Goal: Transaction & Acquisition: Purchase product/service

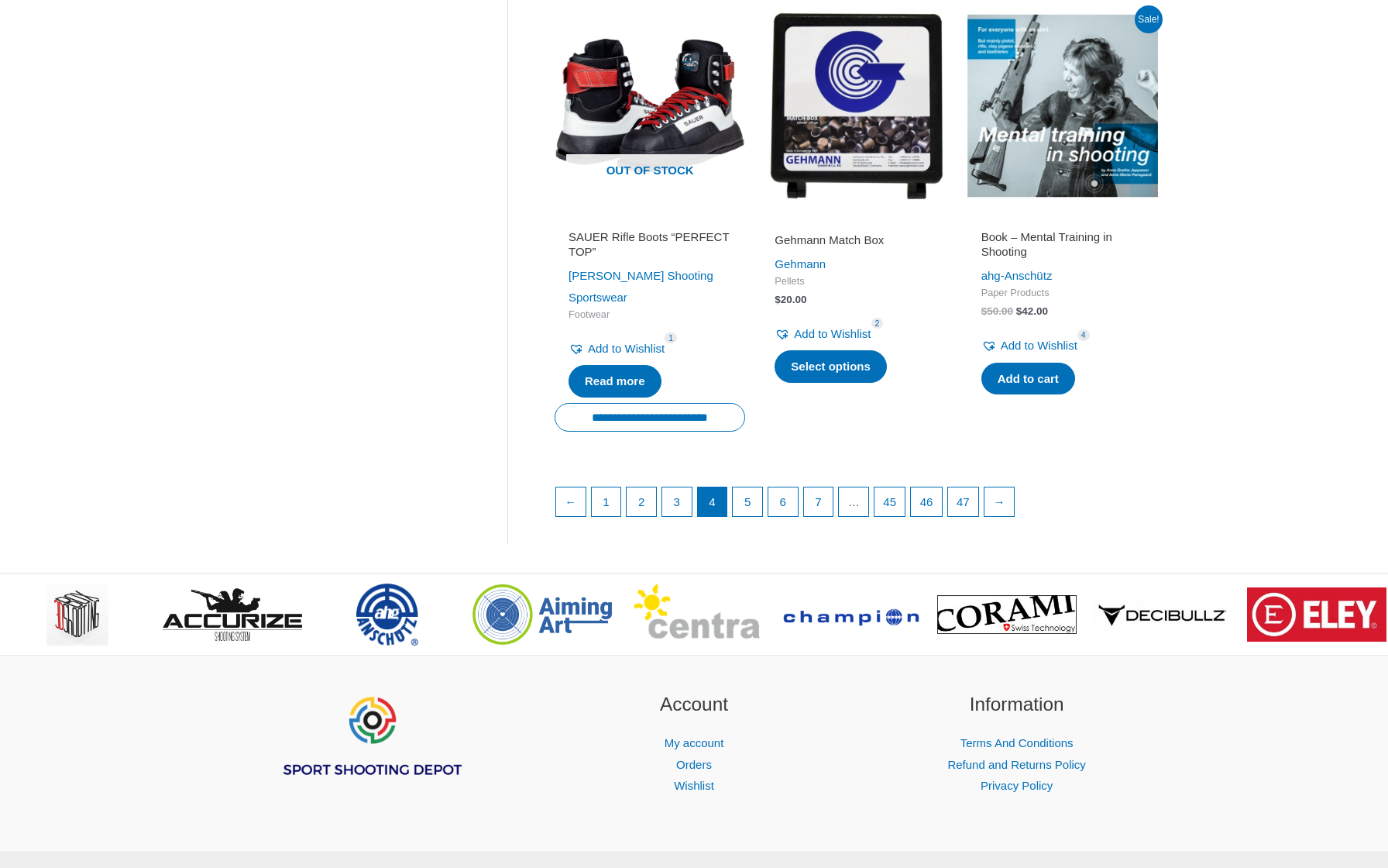
scroll to position [2065, 0]
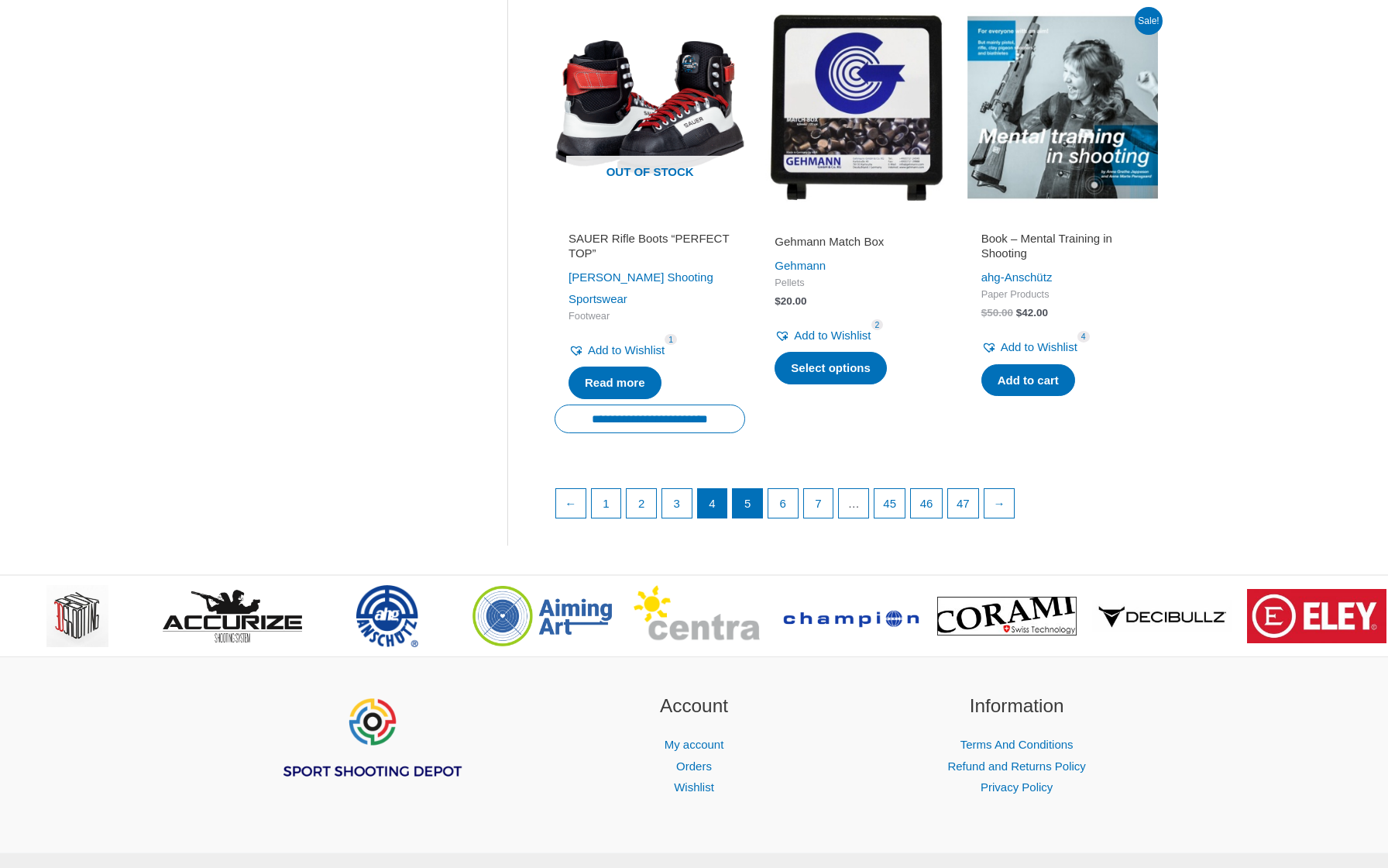
click at [754, 489] on link "5" at bounding box center [748, 504] width 30 height 30
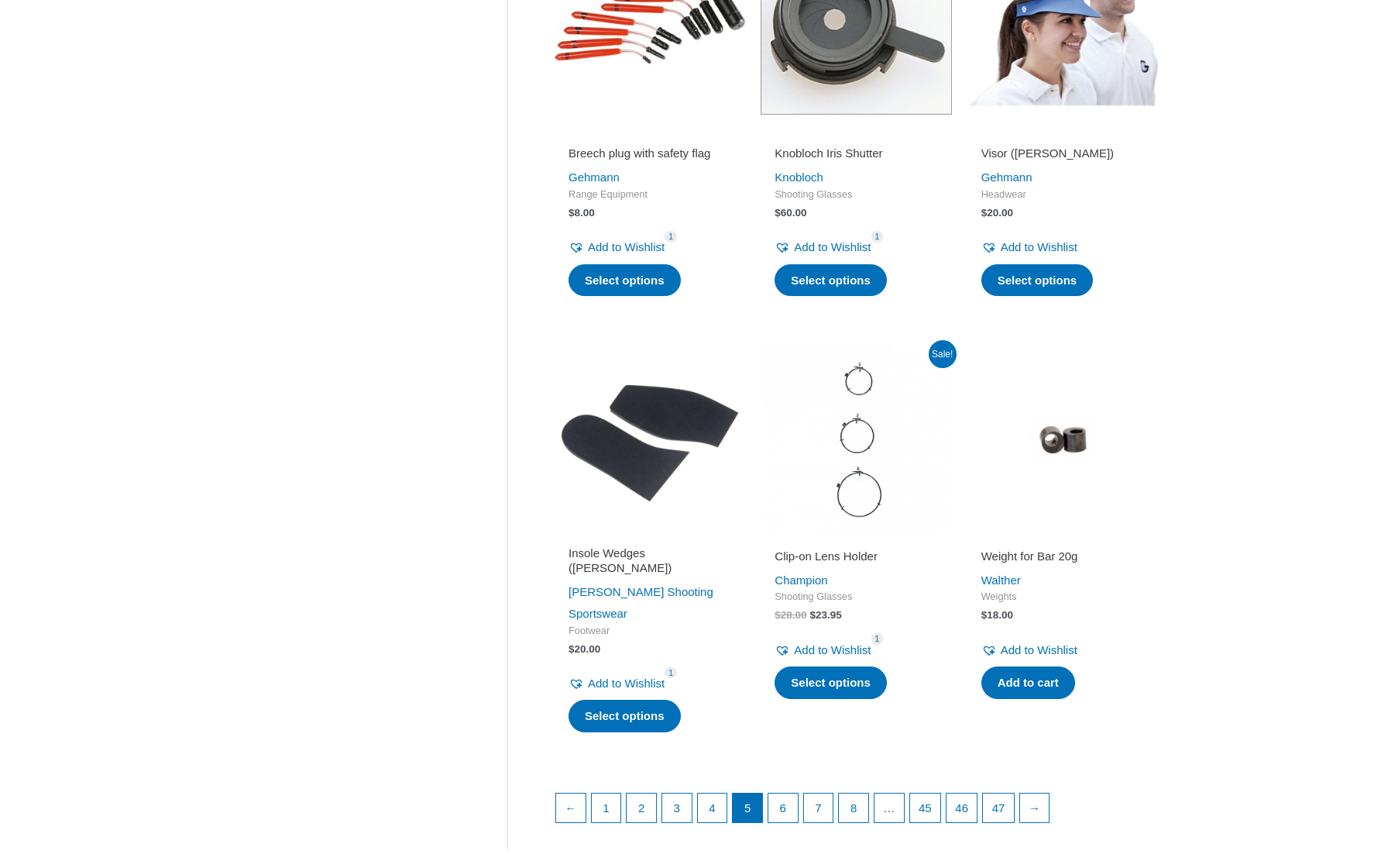
scroll to position [1812, 0]
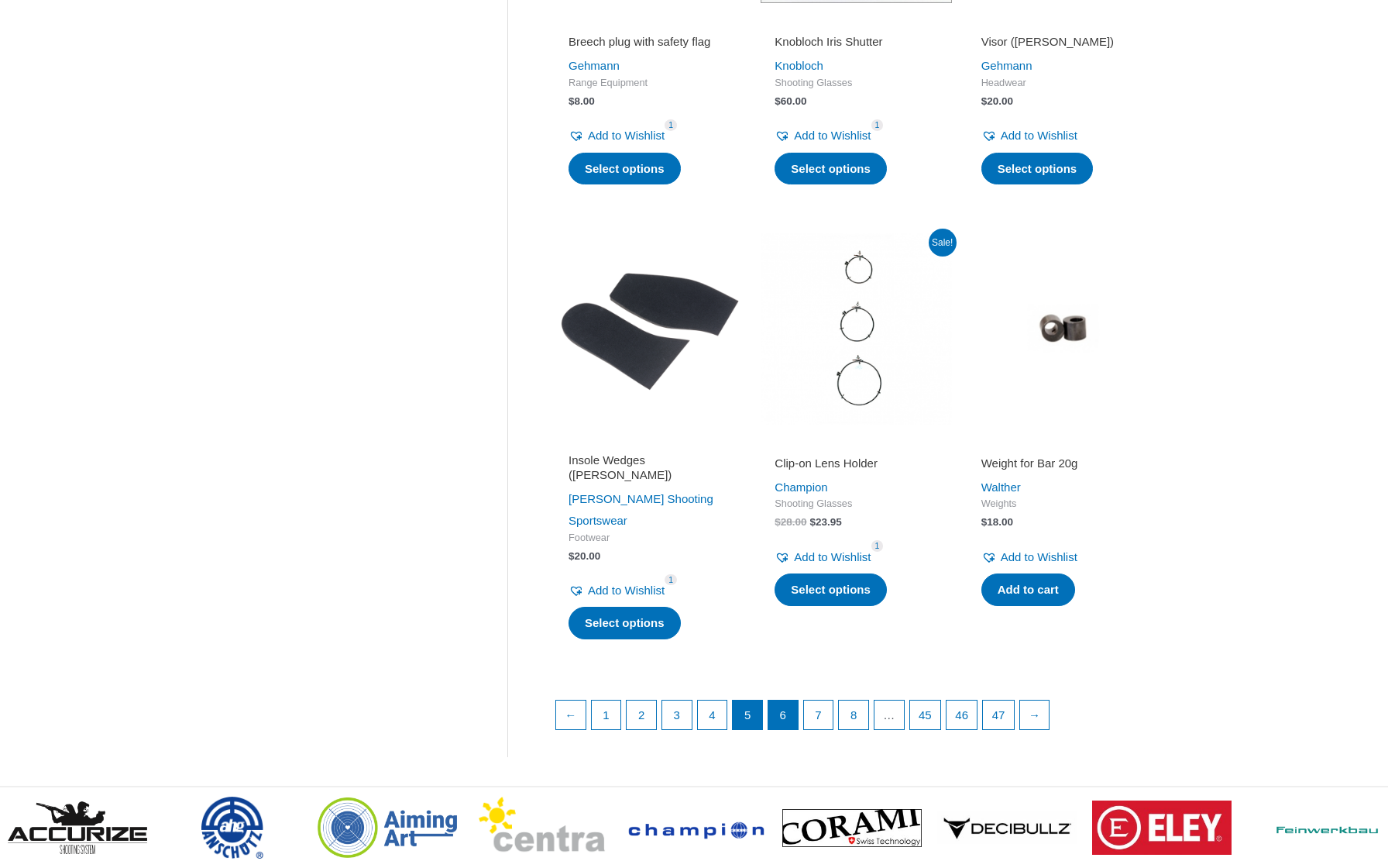
click at [789, 700] on link "6" at bounding box center [784, 715] width 30 height 30
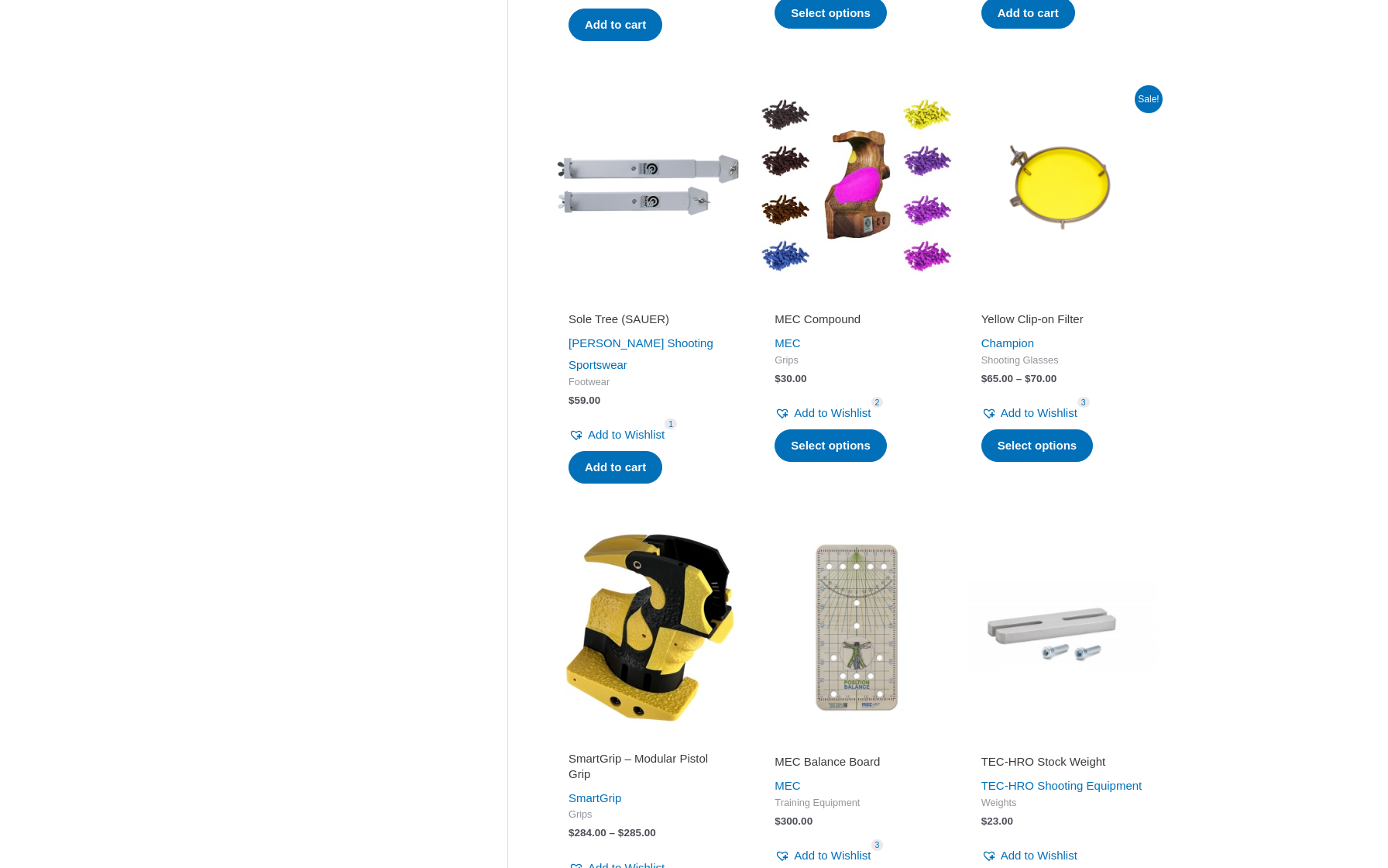
scroll to position [1562, 0]
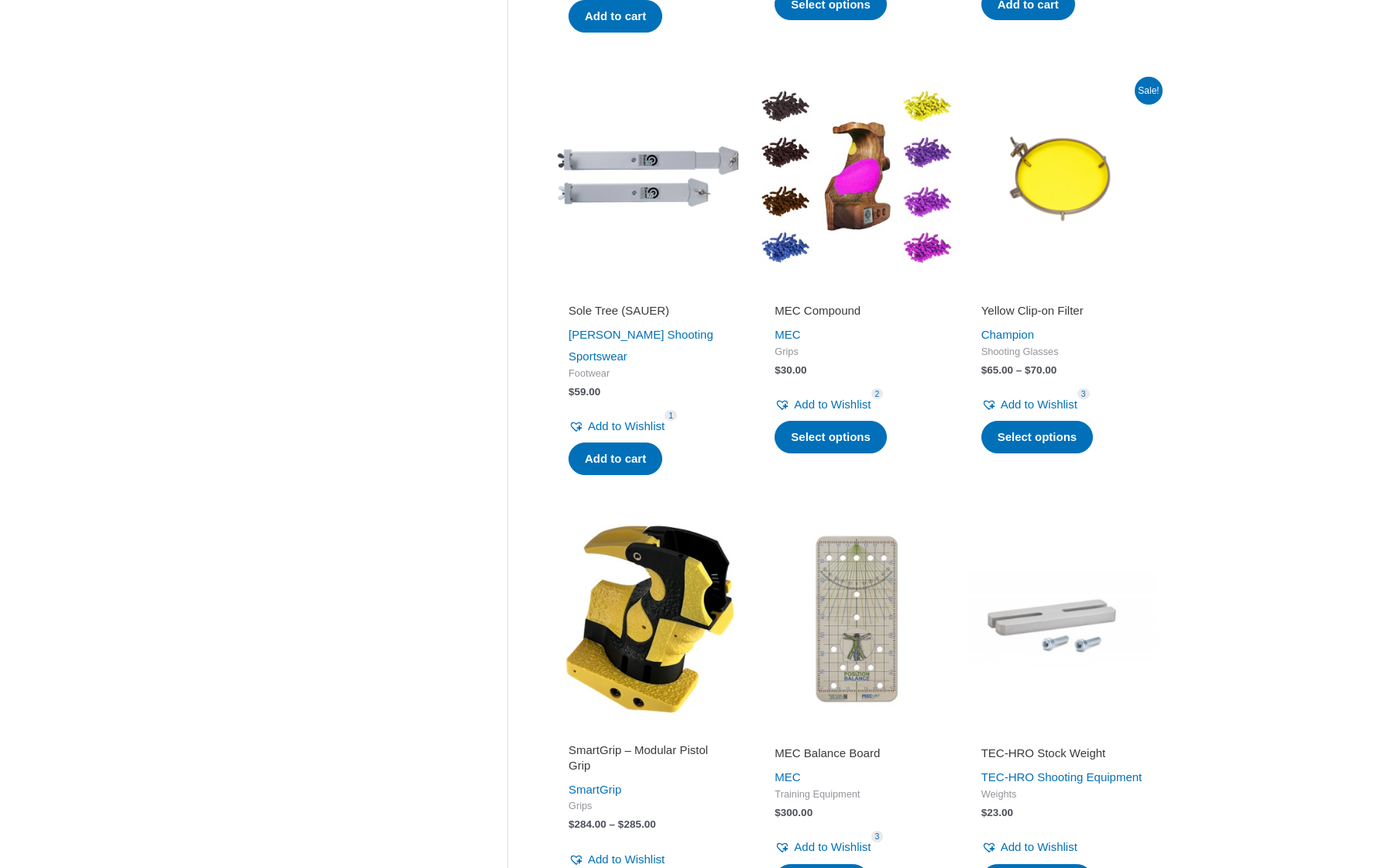
click at [853, 176] on img at bounding box center [856, 177] width 190 height 190
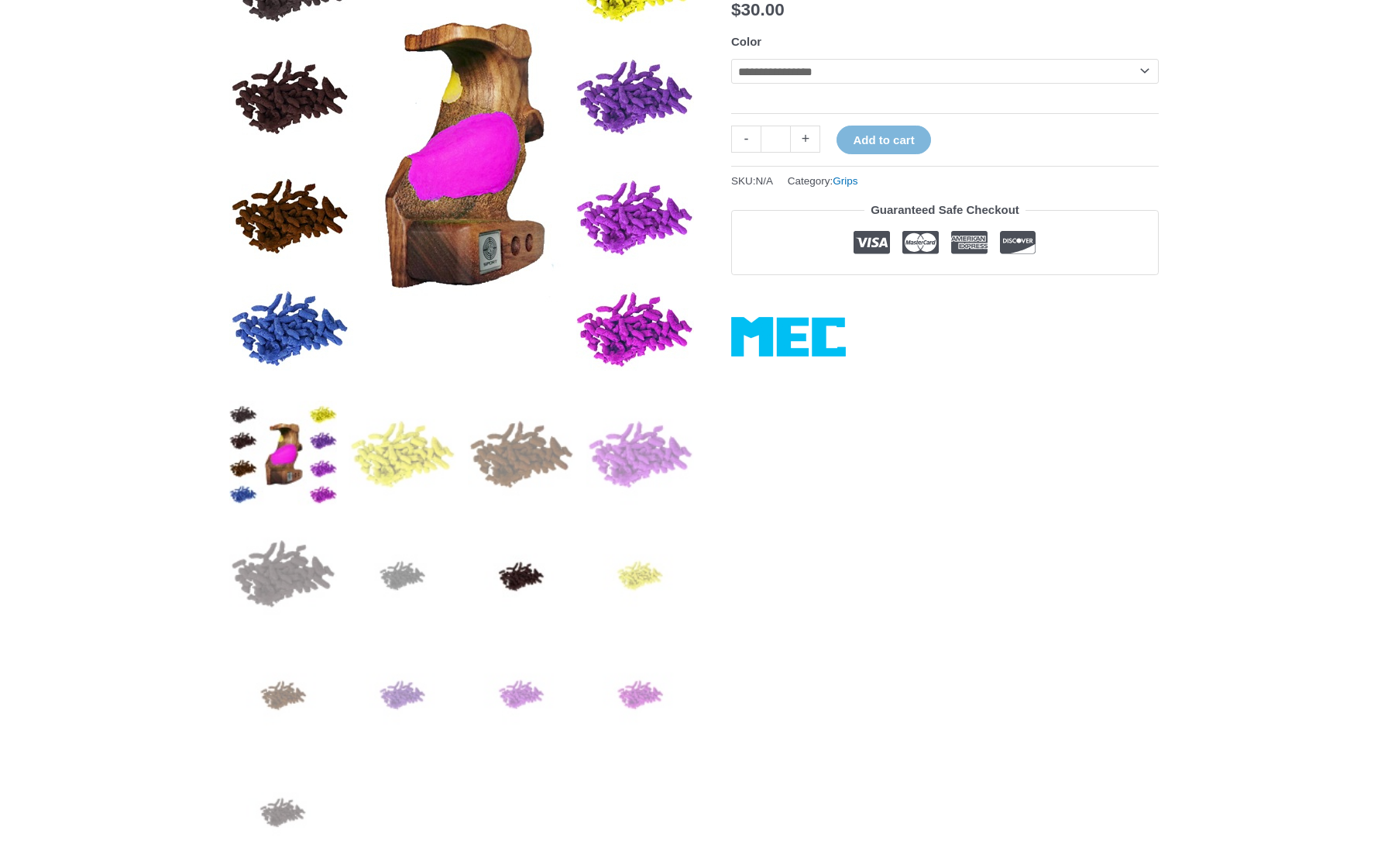
scroll to position [188, 0]
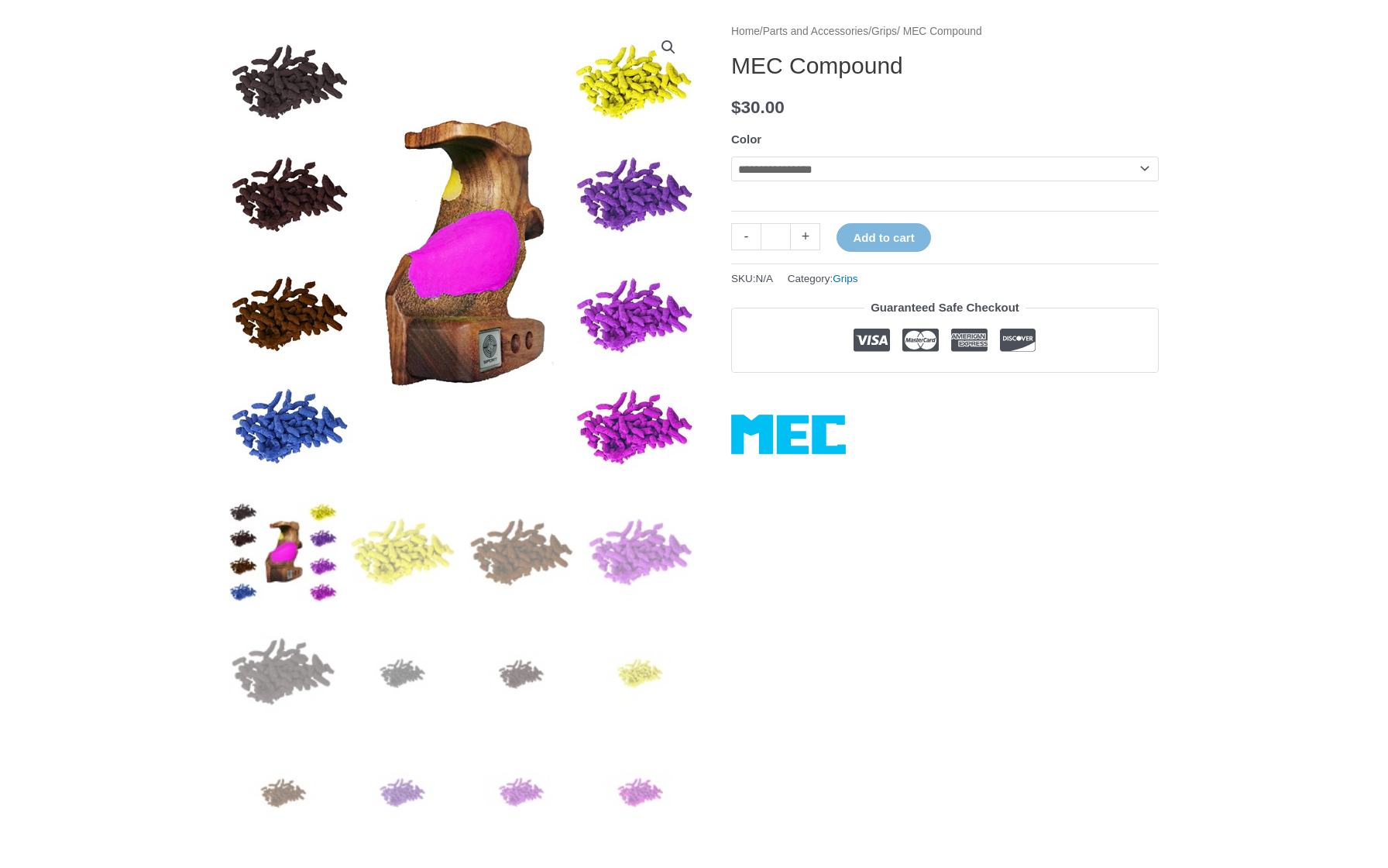
click at [478, 220] on img at bounding box center [462, 254] width 464 height 464
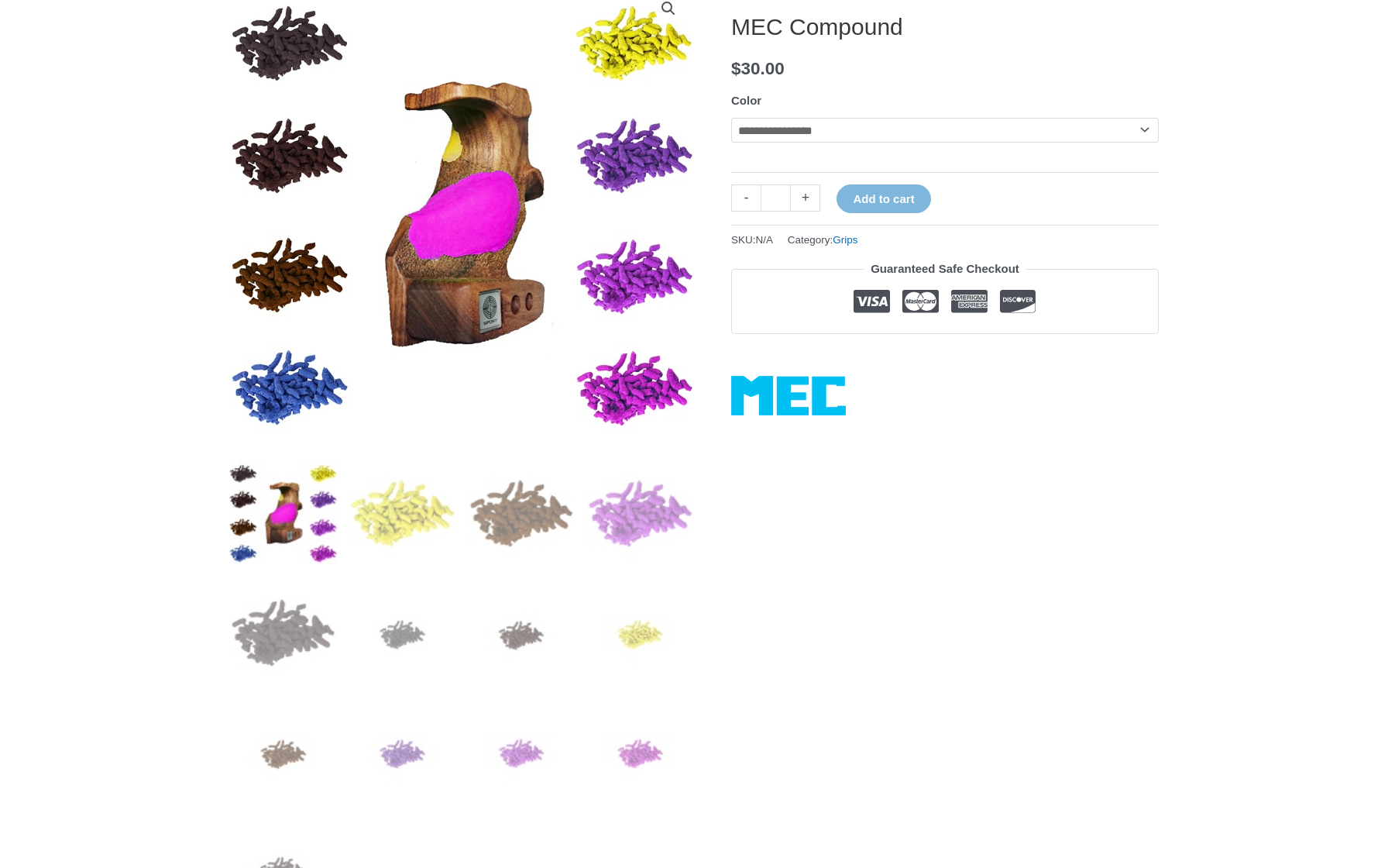
scroll to position [224, 0]
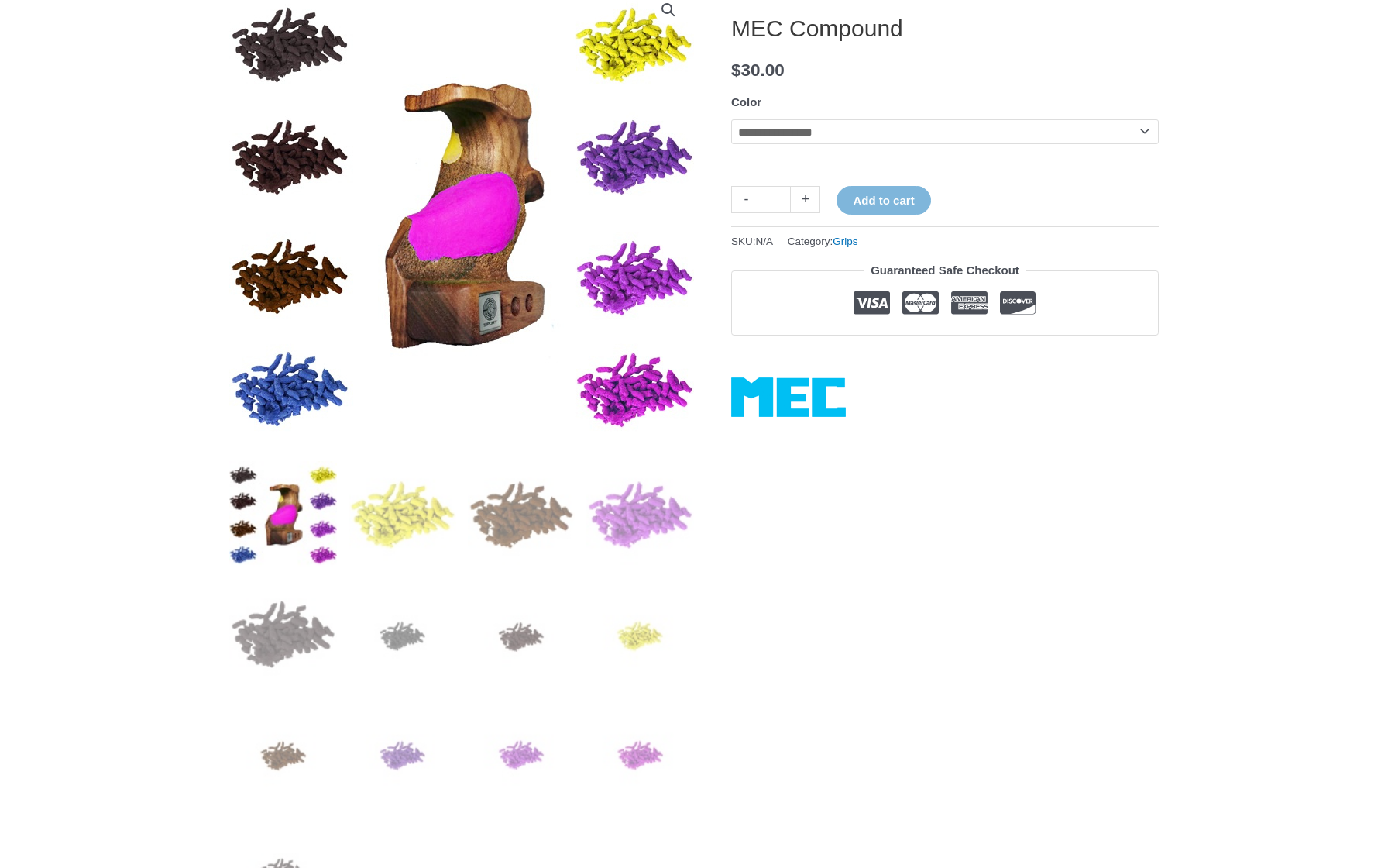
click at [485, 258] on img at bounding box center [462, 217] width 464 height 464
click at [496, 184] on img at bounding box center [462, 217] width 464 height 464
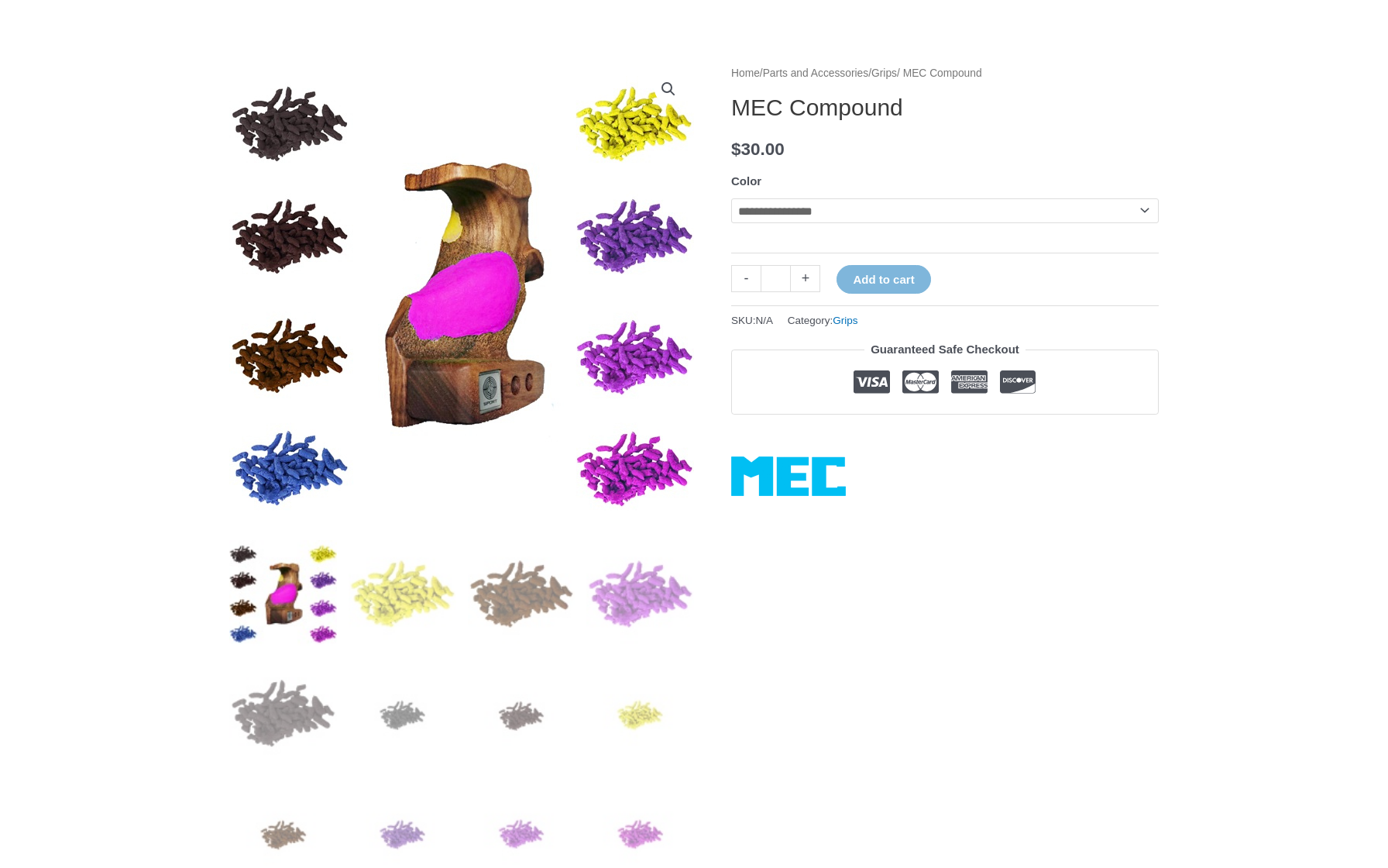
scroll to position [145, 0]
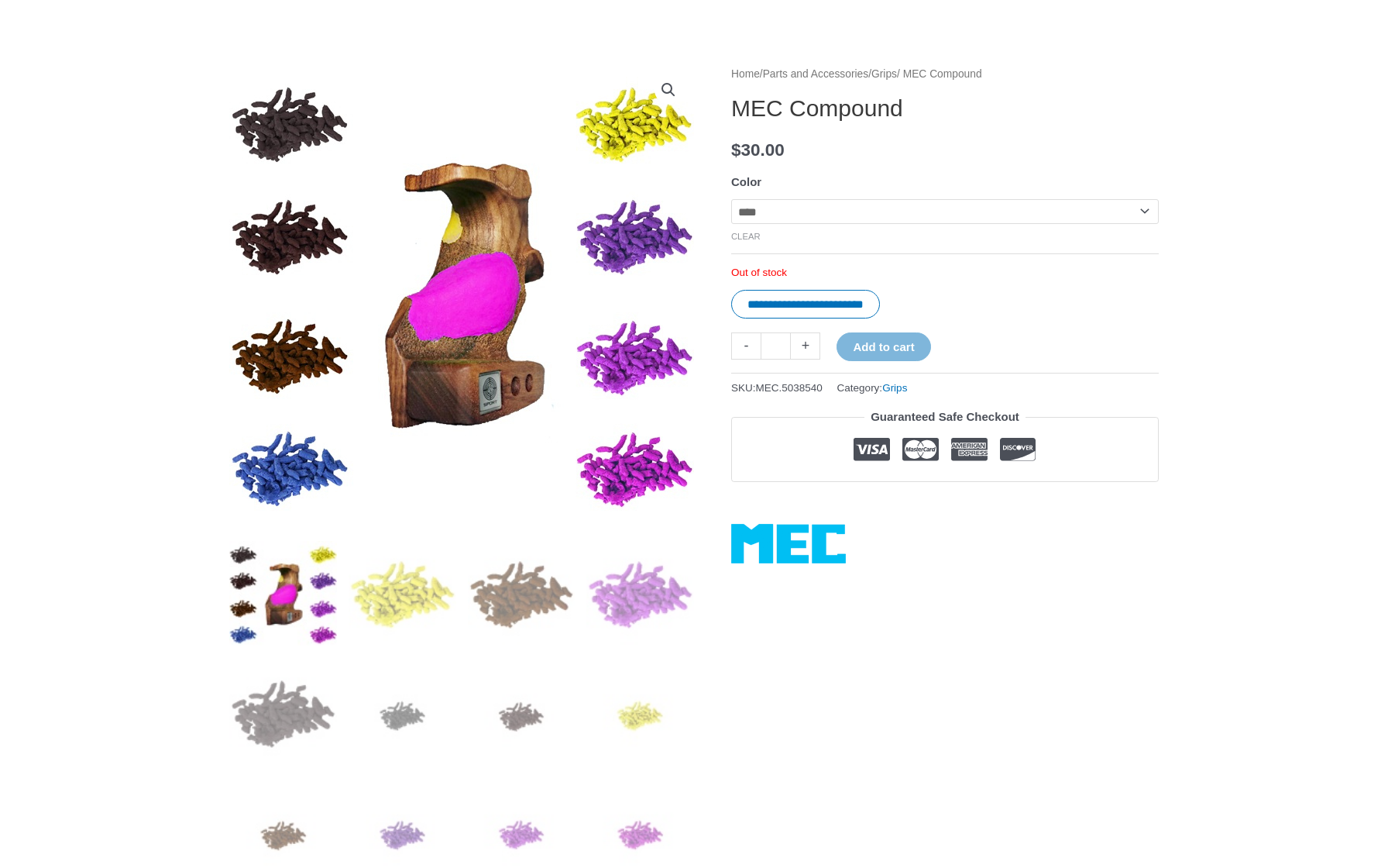
select select "**********"
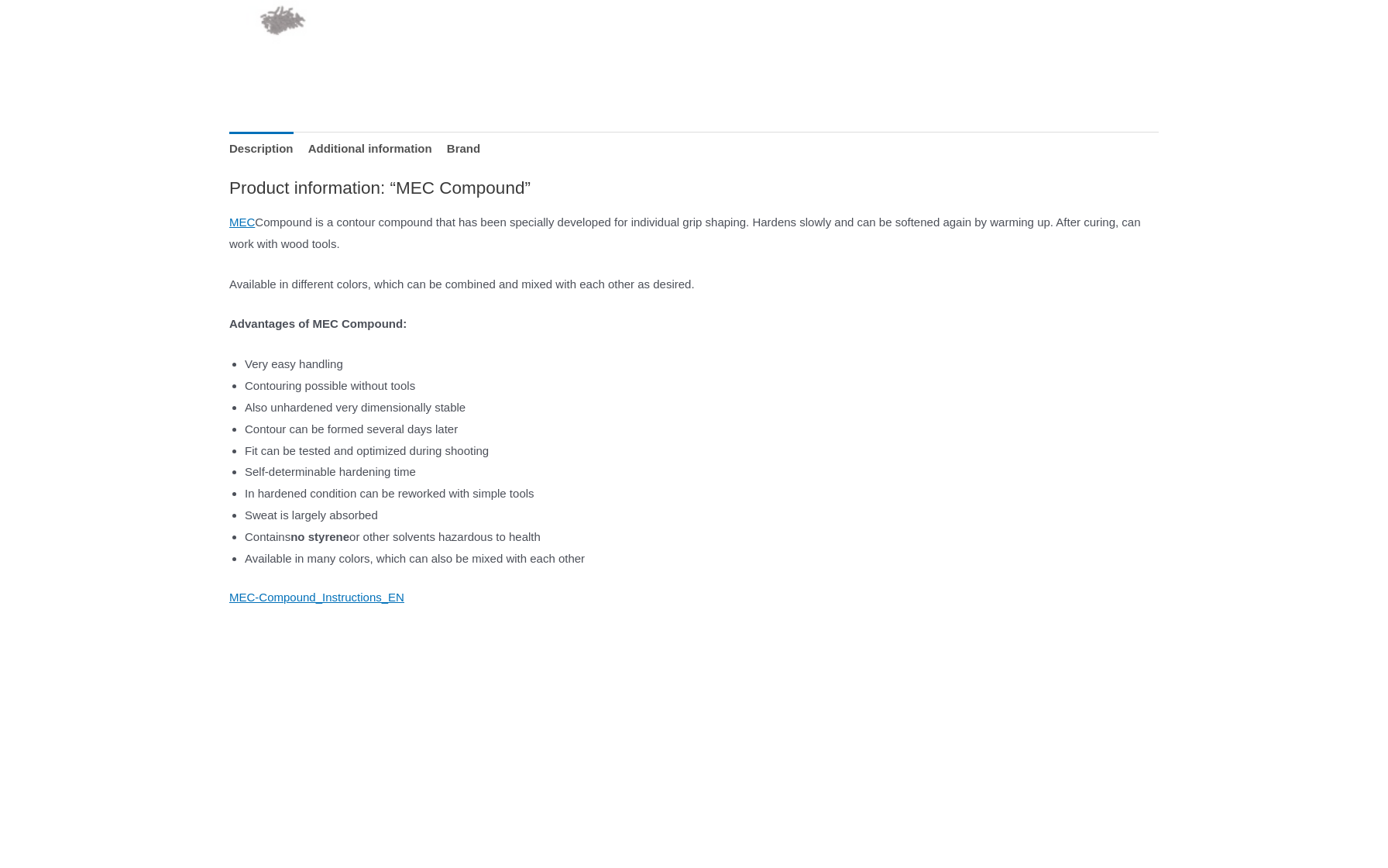
scroll to position [1077, 0]
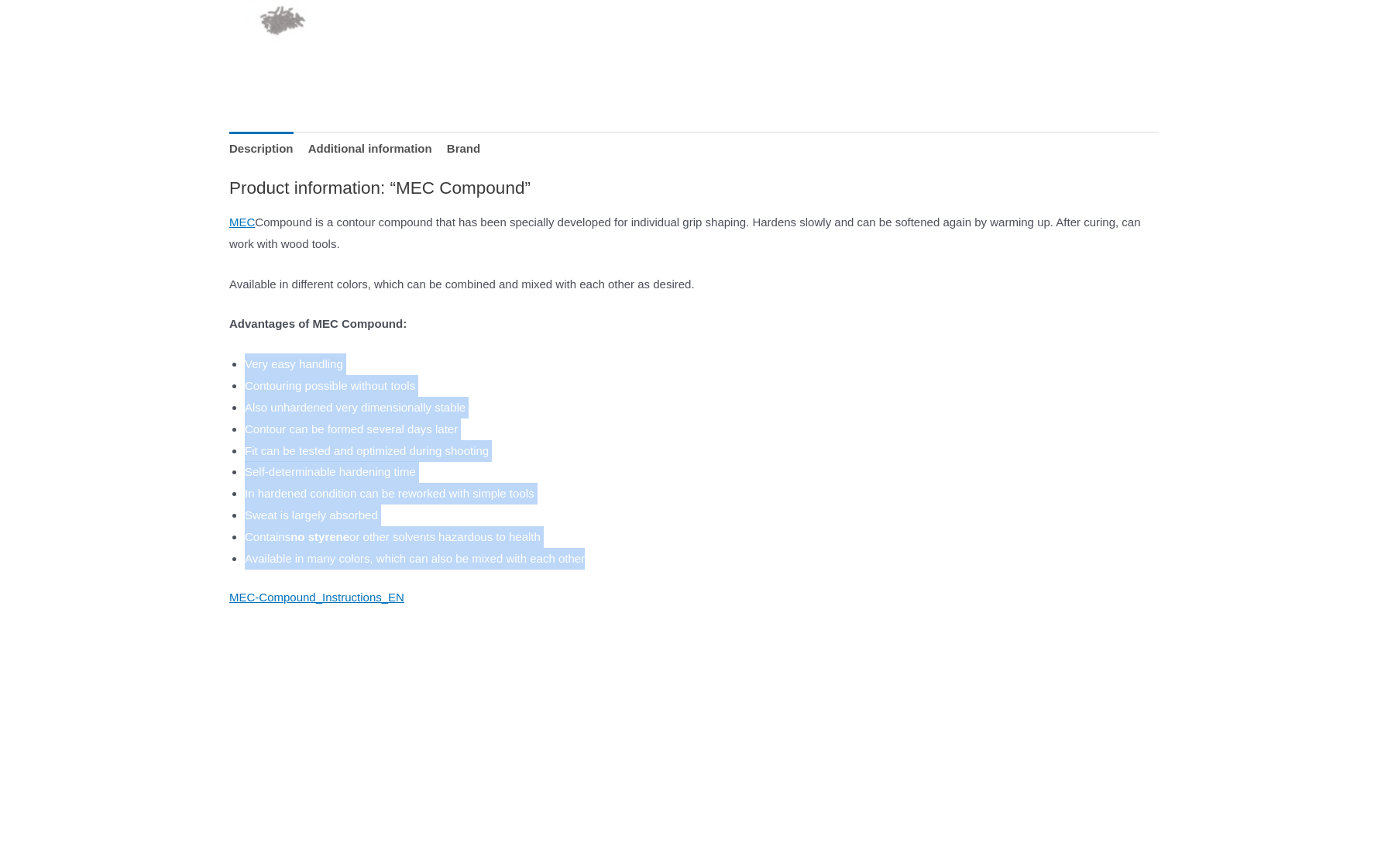
drag, startPoint x: 243, startPoint y: 356, endPoint x: 641, endPoint y: 546, distance: 441.0
click at [641, 546] on div "Product information: “MEC Compound” MEC Compound is a contour compound that has…" at bounding box center [694, 392] width 930 height 431
copy ul "Very easy handling Contouring possible without tools Also unhardened very dimen…"
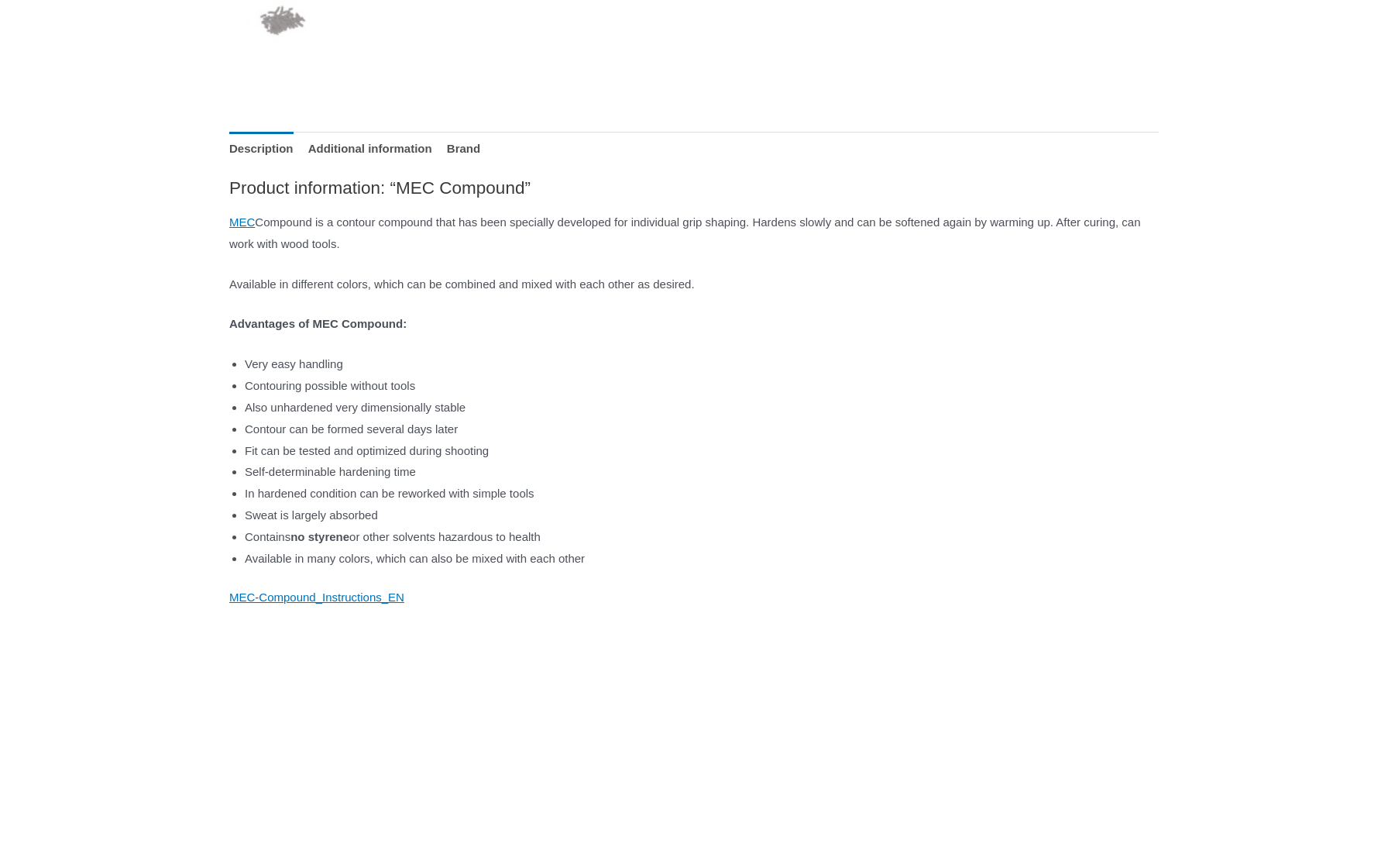
click at [597, 313] on p "Advantages of MEC Compound:" at bounding box center [694, 324] width 930 height 22
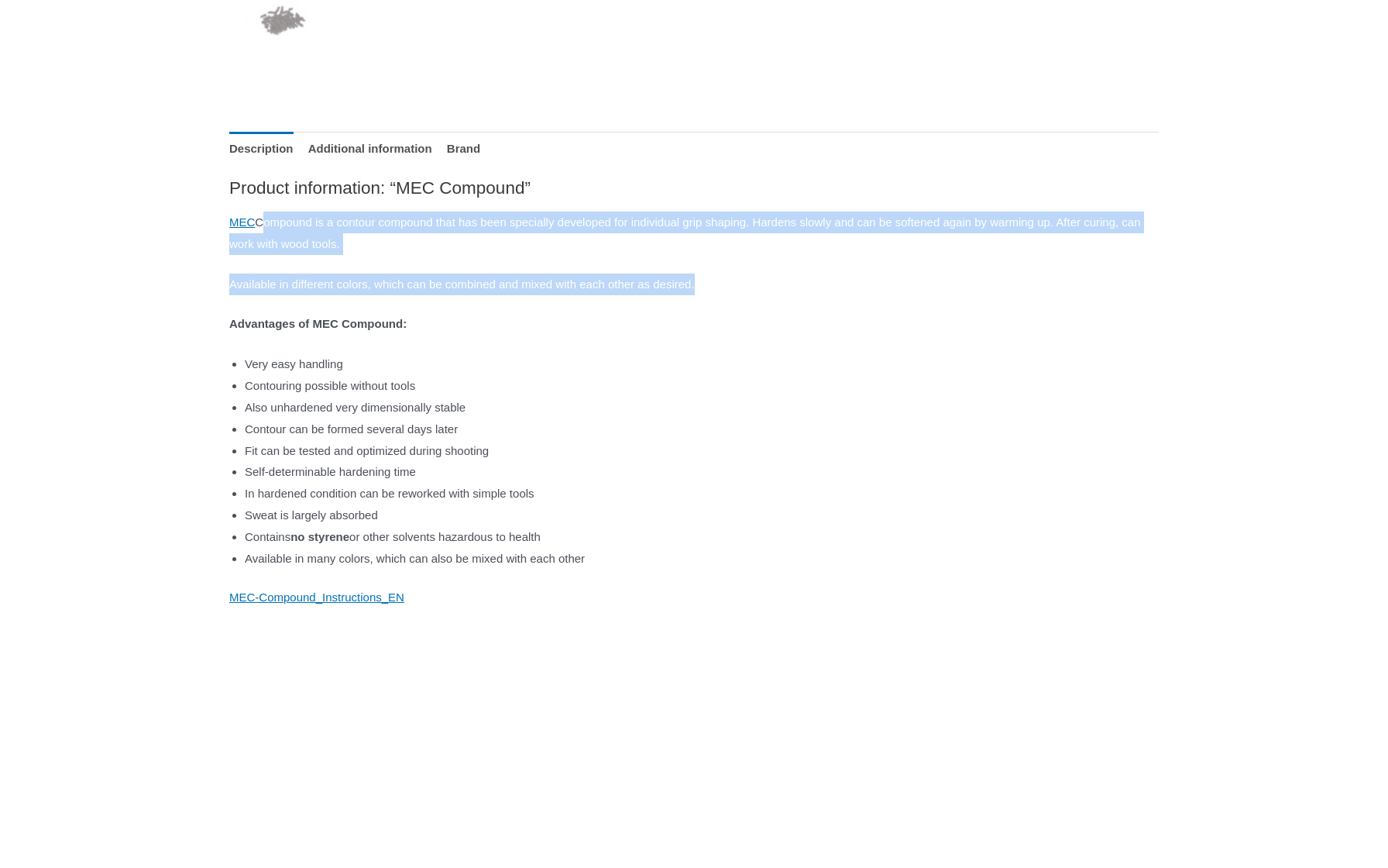
drag, startPoint x: 260, startPoint y: 217, endPoint x: 795, endPoint y: 286, distance: 539.4
click at [795, 286] on div "Product information: “MEC Compound” MEC Compound is a contour compound that has…" at bounding box center [694, 392] width 930 height 431
copy div "Compound is a contour compound that has been specially developed for individual…"
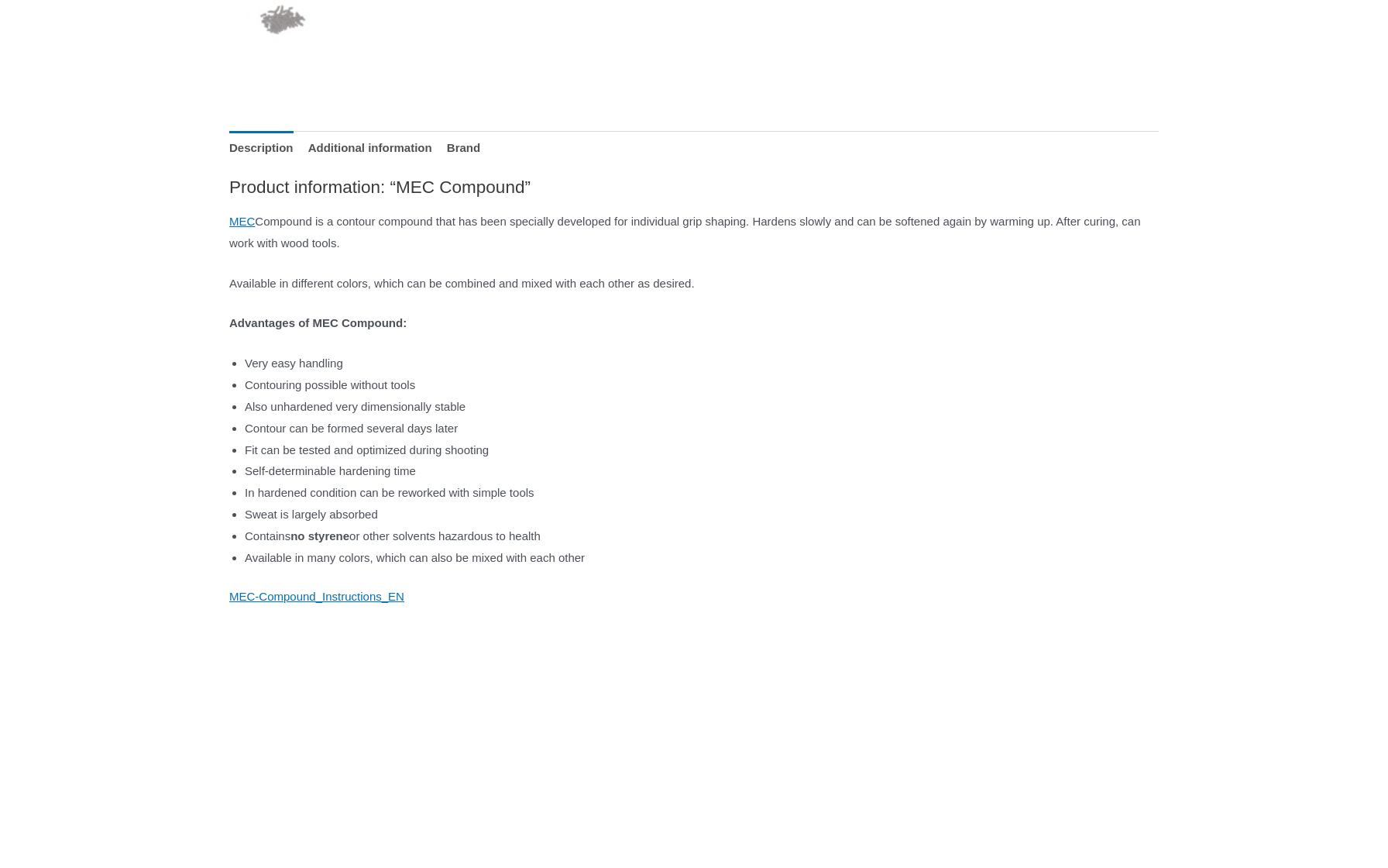
click at [863, 427] on li "Contour can be formed several days later" at bounding box center [701, 428] width 914 height 22
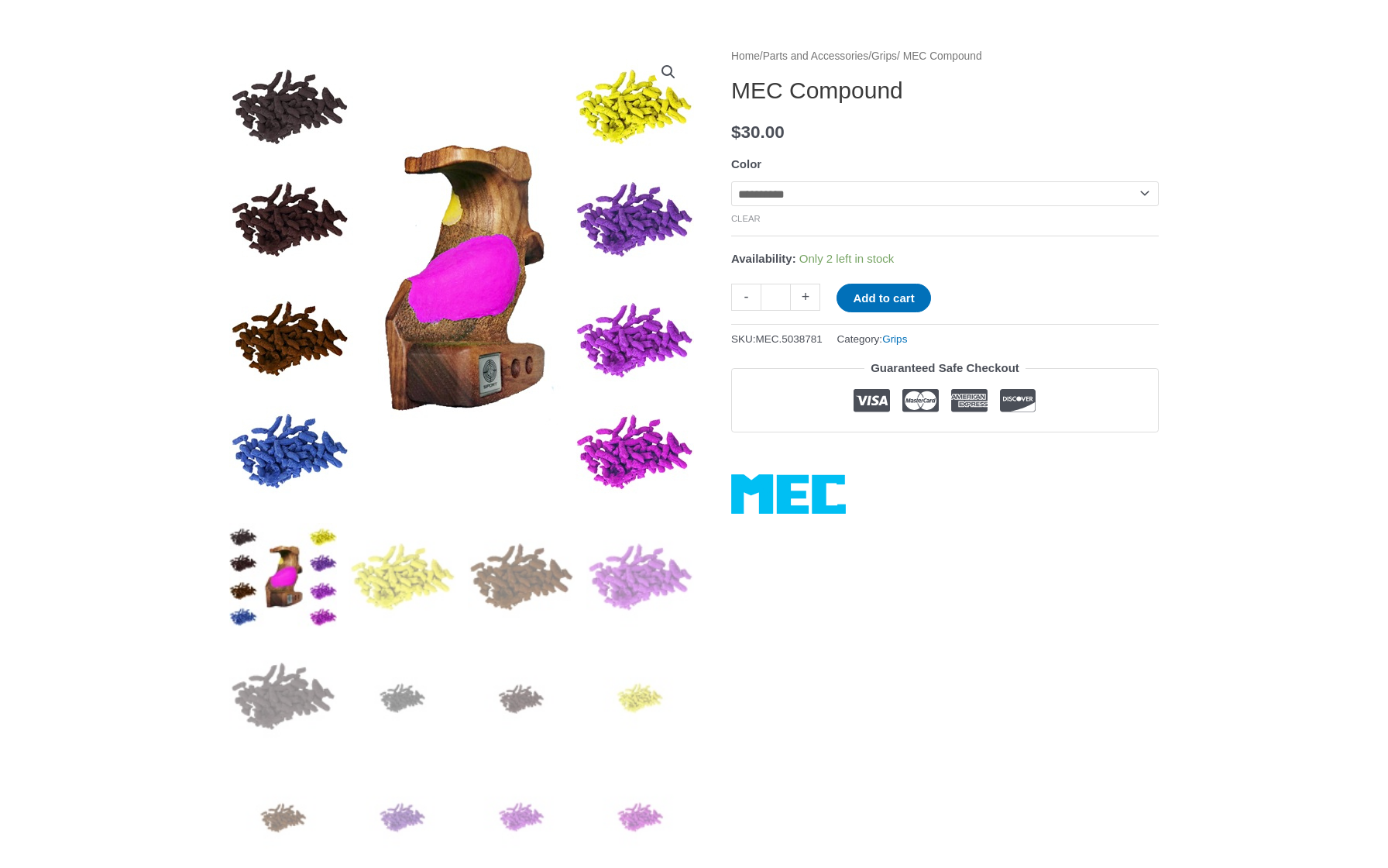
scroll to position [137, 0]
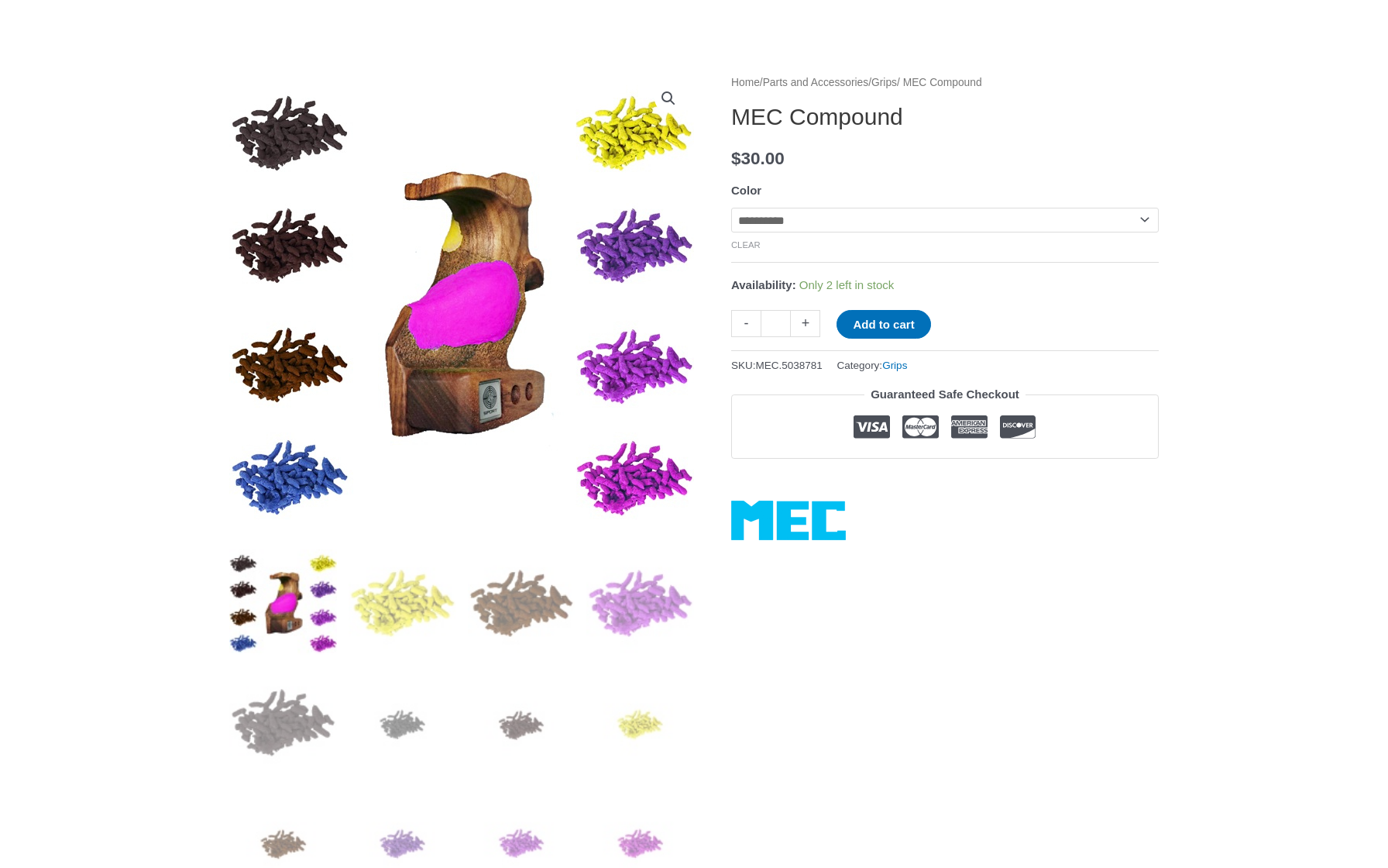
click at [450, 331] on img at bounding box center [462, 305] width 464 height 464
click at [654, 478] on img at bounding box center [462, 305] width 464 height 464
click at [297, 478] on img at bounding box center [462, 305] width 464 height 464
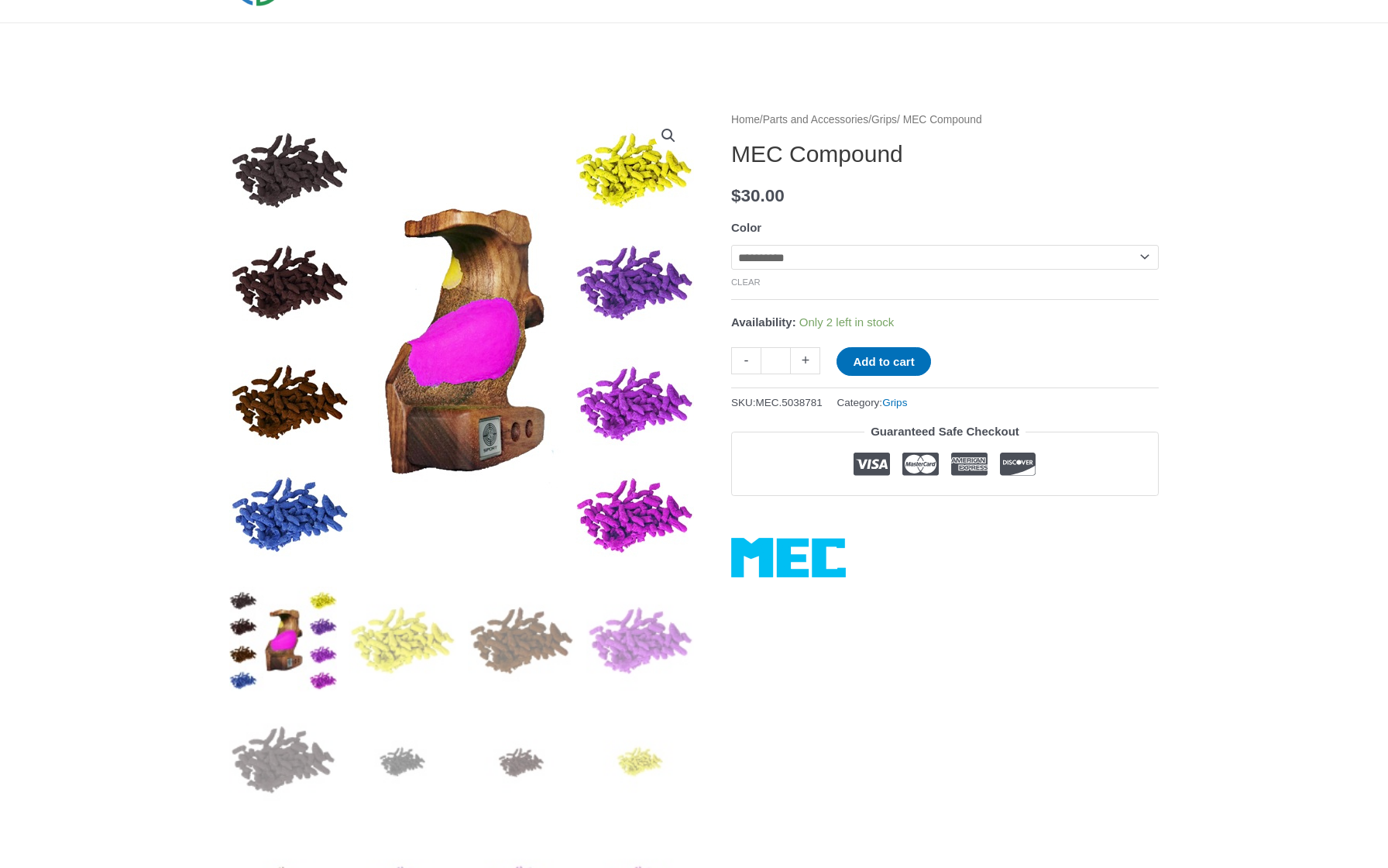
scroll to position [99, 0]
drag, startPoint x: 731, startPoint y: 159, endPoint x: 966, endPoint y: 161, distance: 235.0
click at [966, 161] on h1 "MEC Compound" at bounding box center [945, 154] width 428 height 28
copy h1 "MEC Compound"
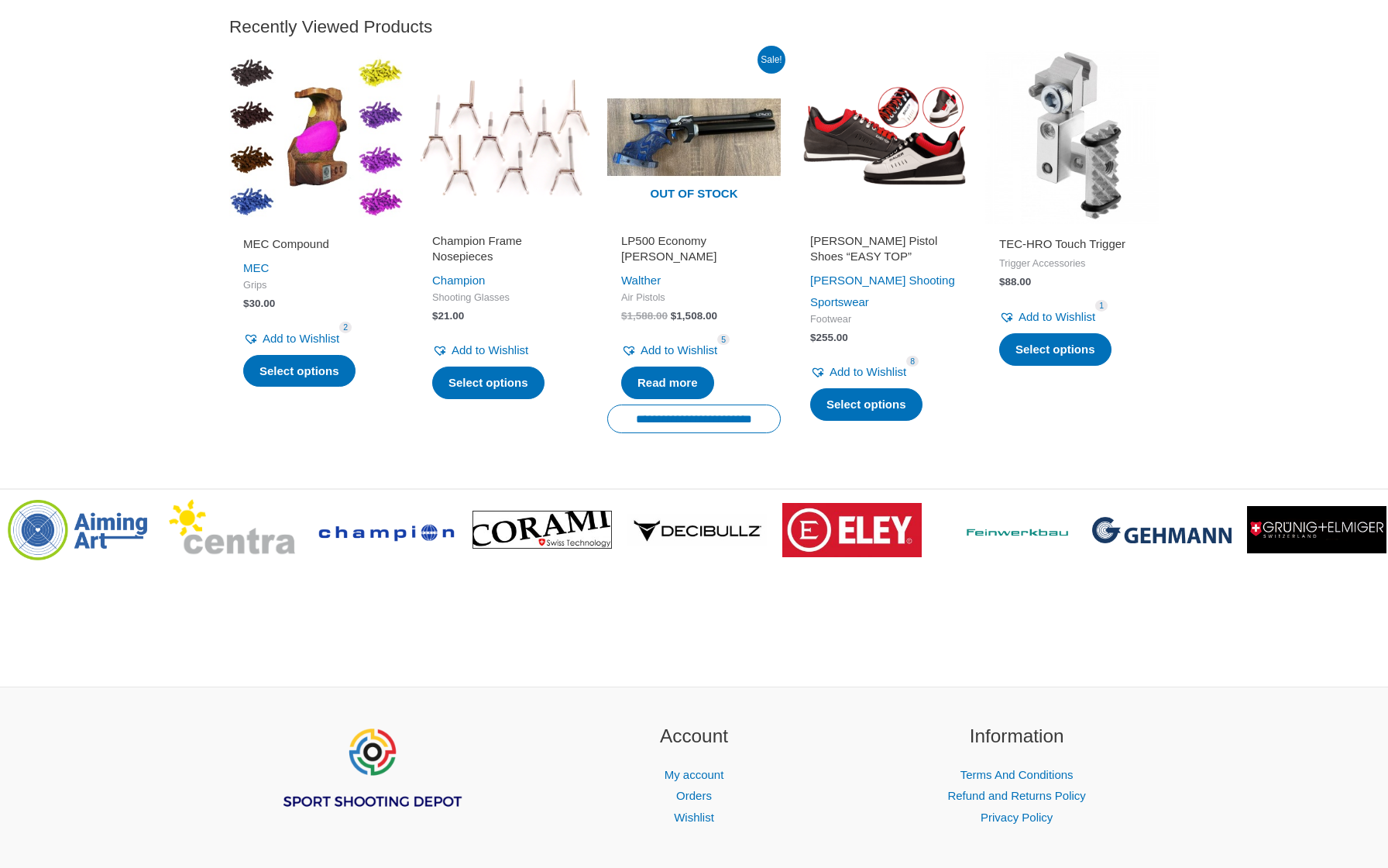
scroll to position [1861, 0]
click at [208, 534] on img at bounding box center [232, 530] width 127 height 62
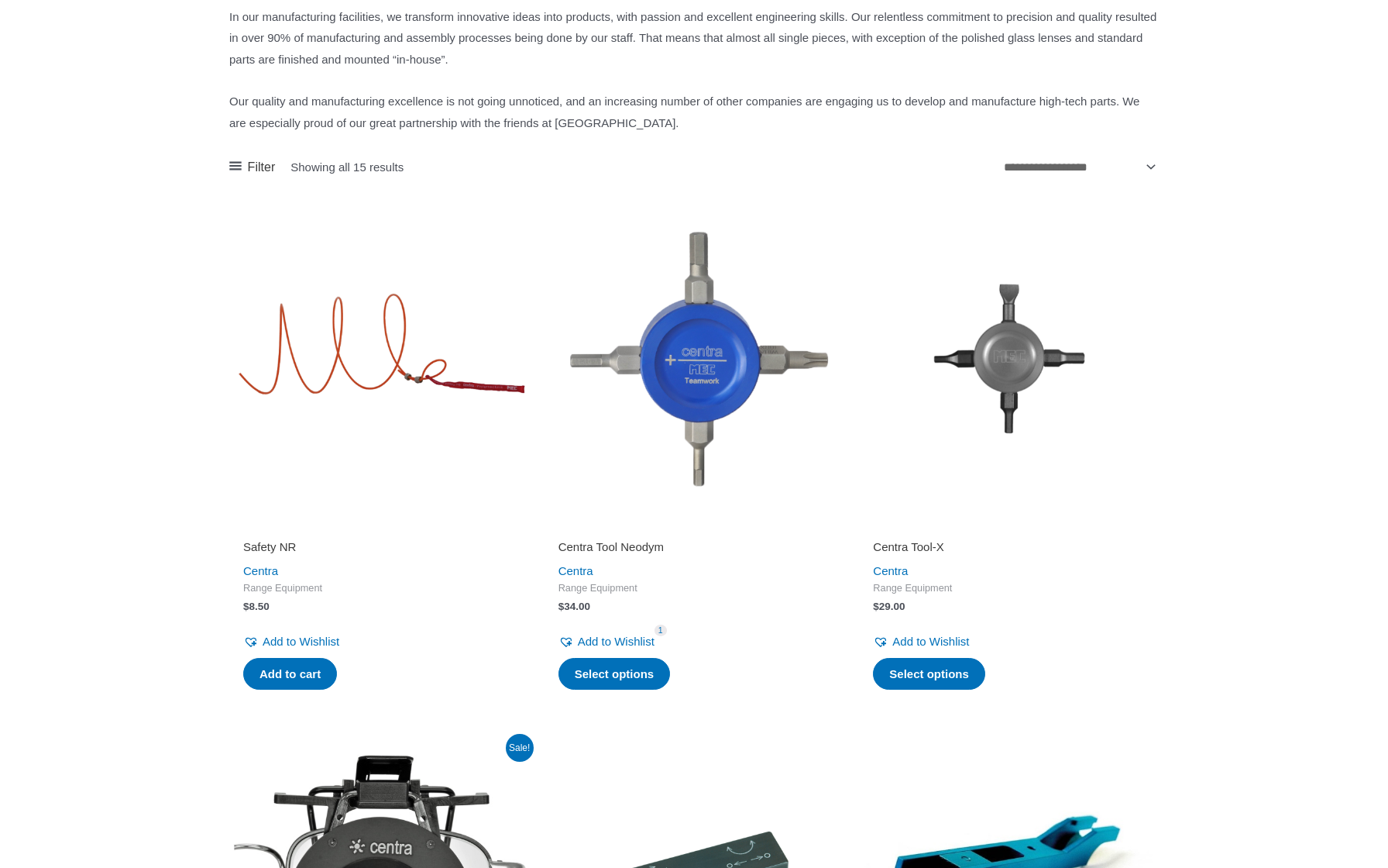
scroll to position [357, 0]
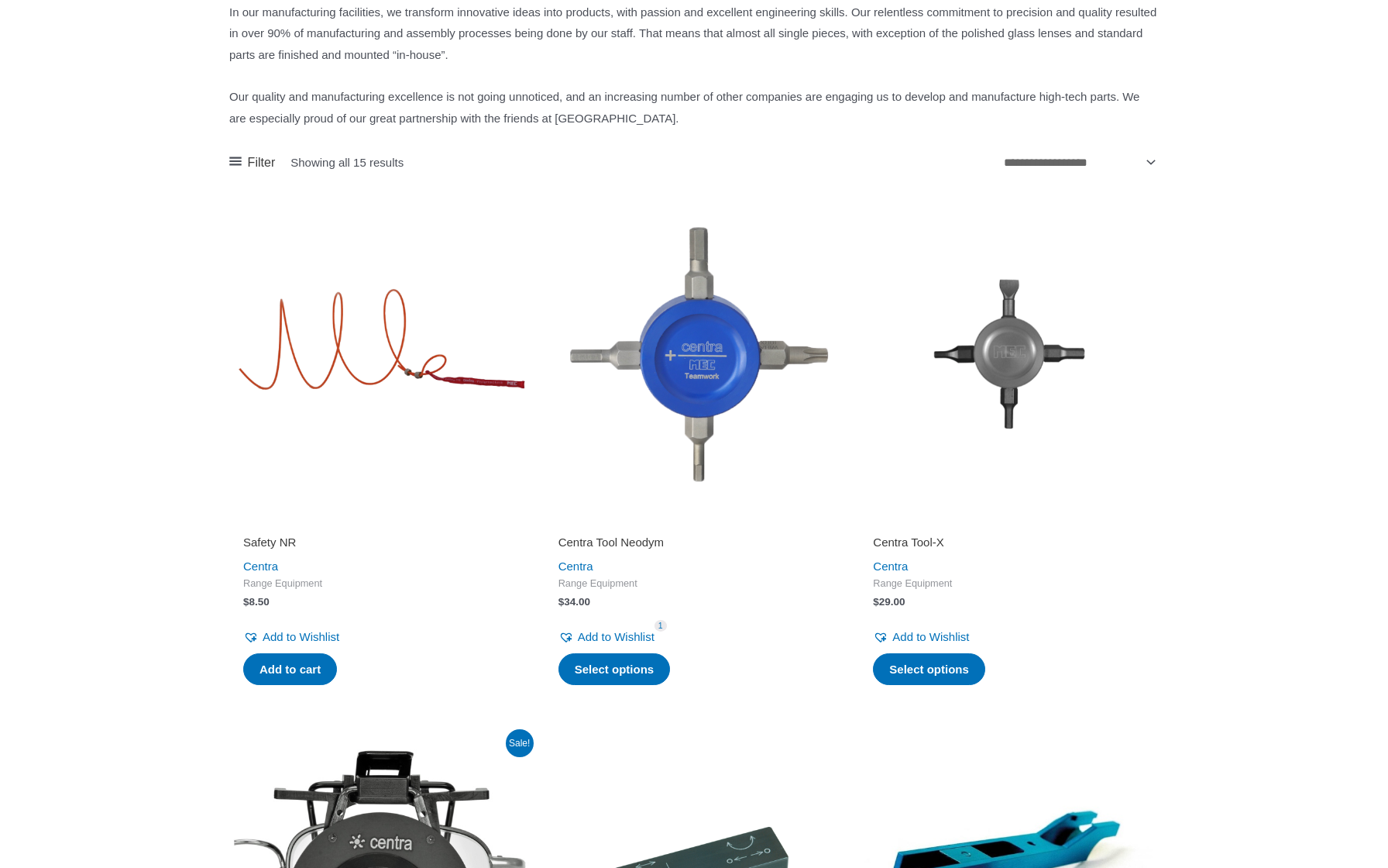
click at [1044, 344] on img at bounding box center [1009, 354] width 300 height 300
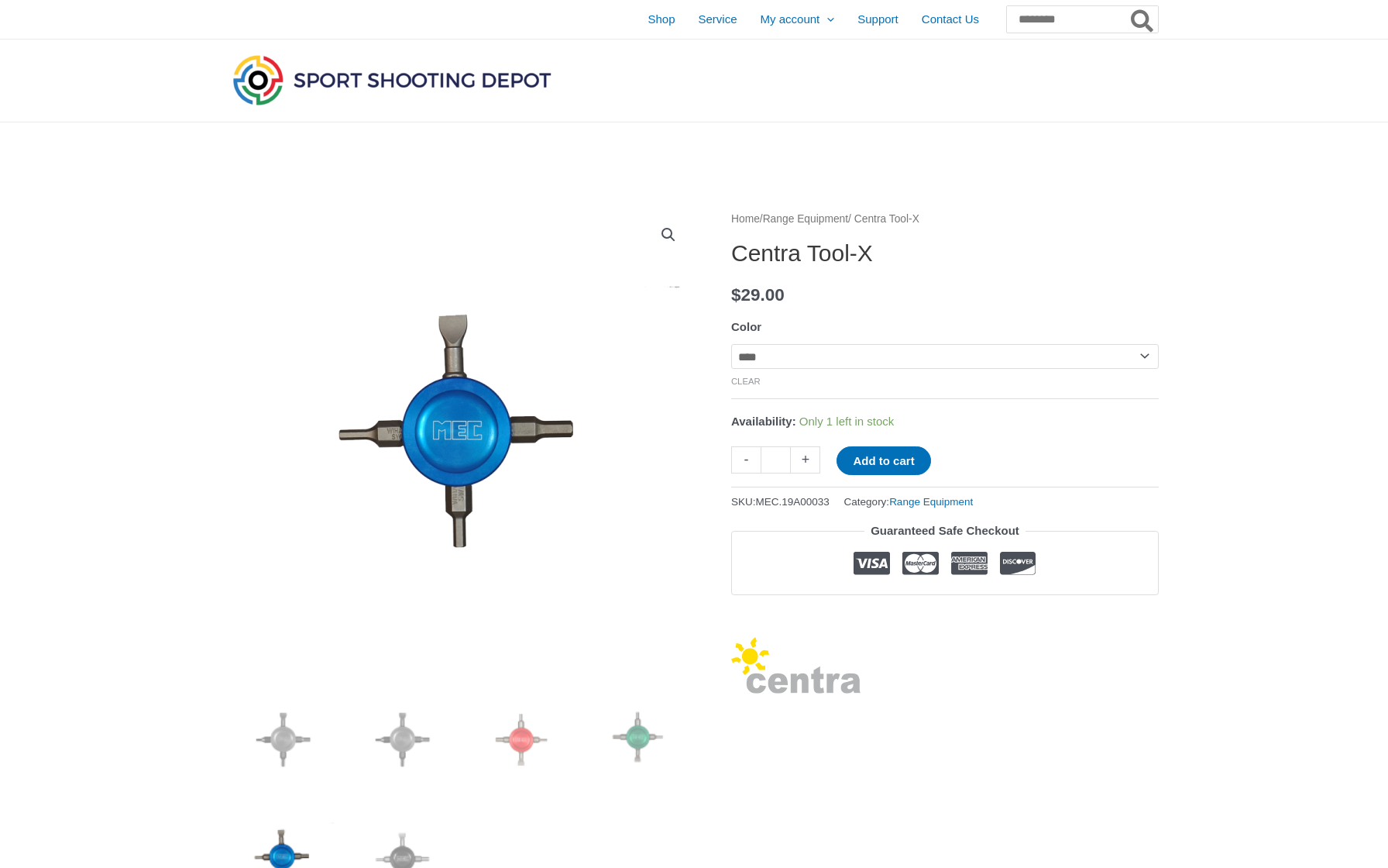
click at [807, 313] on div "**********" at bounding box center [945, 454] width 428 height 491
click at [531, 746] on img at bounding box center [522, 739] width 108 height 108
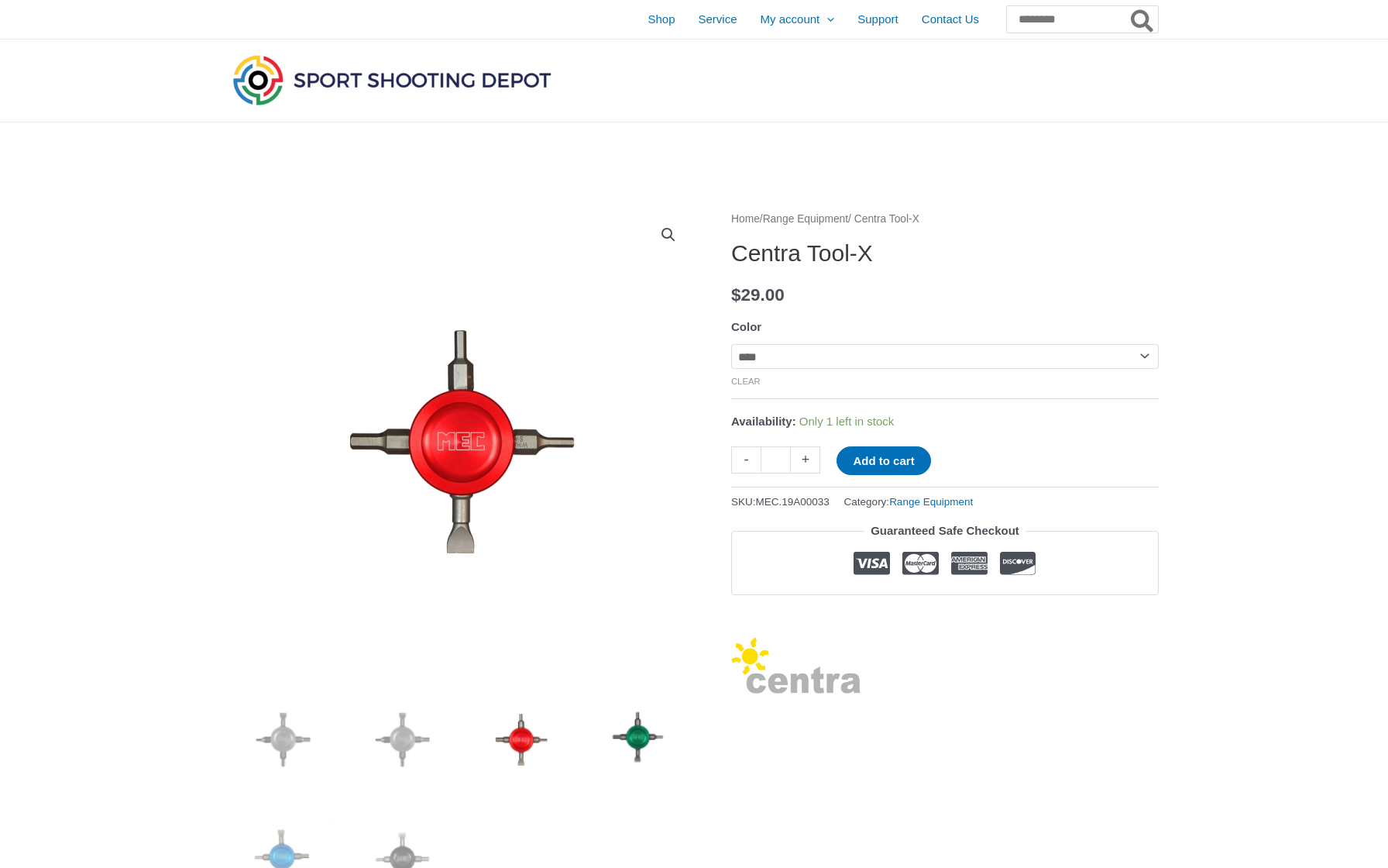
click at [649, 746] on img at bounding box center [640, 739] width 108 height 108
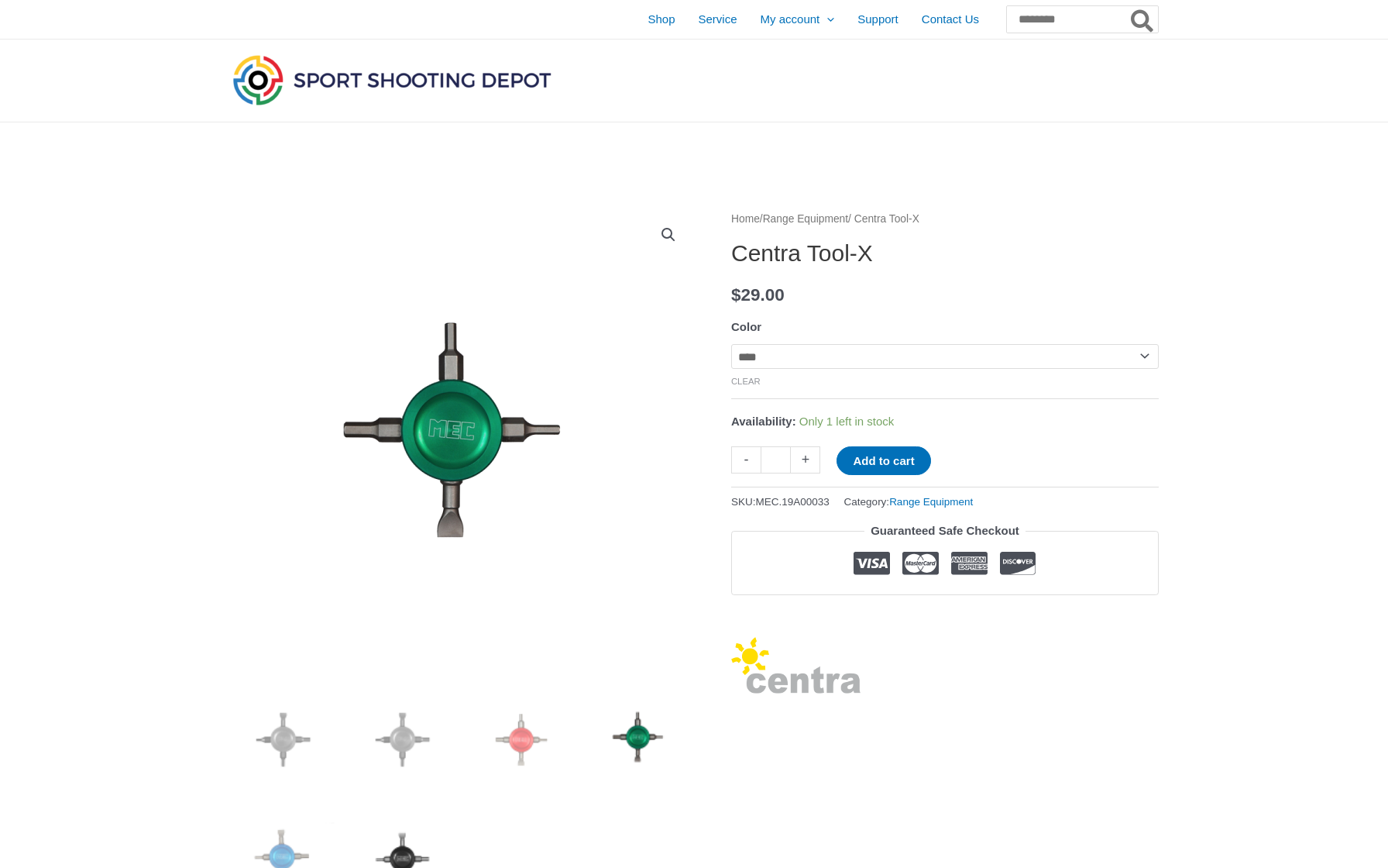
scroll to position [158, 0]
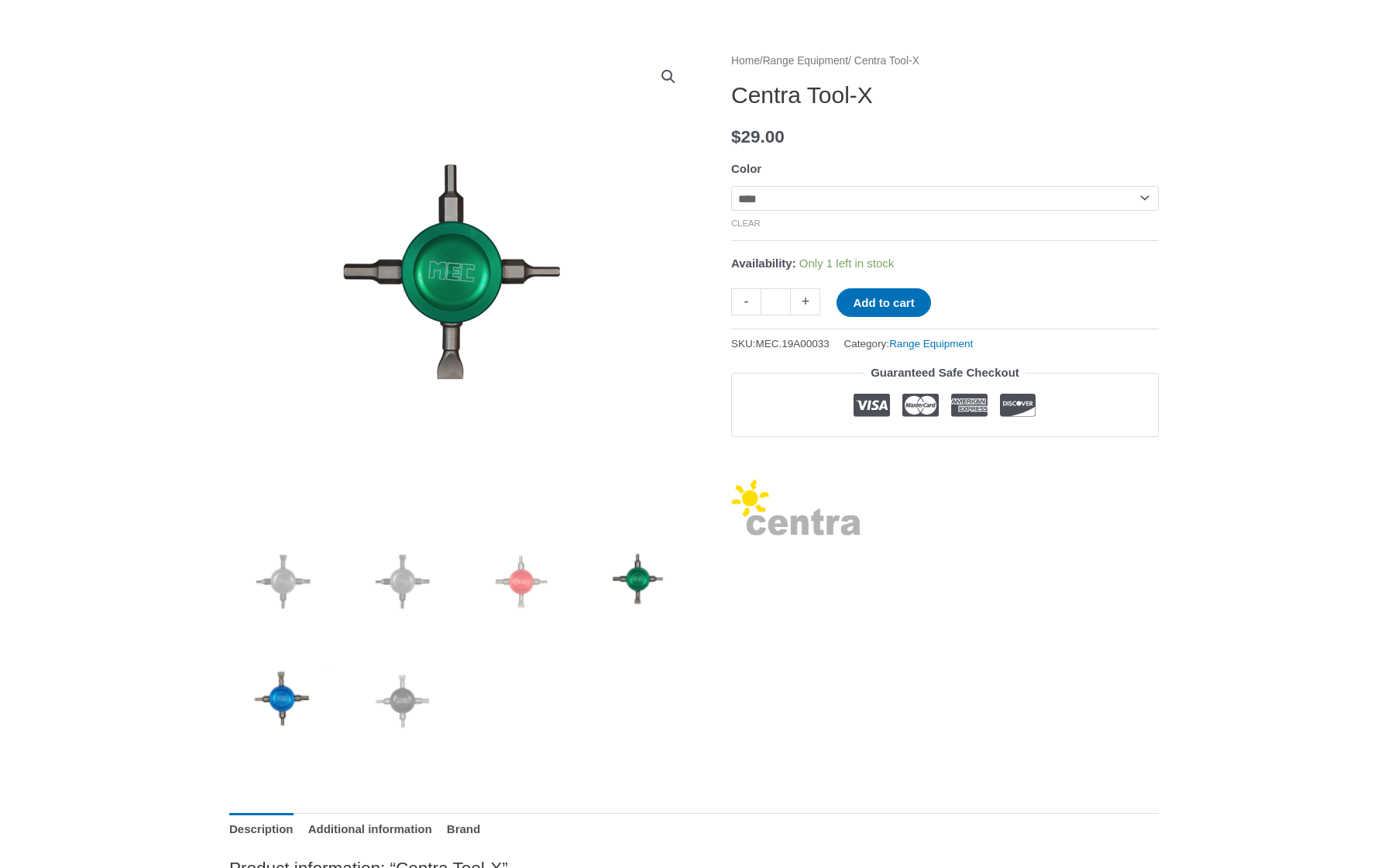
click at [299, 709] on img at bounding box center [284, 701] width 108 height 108
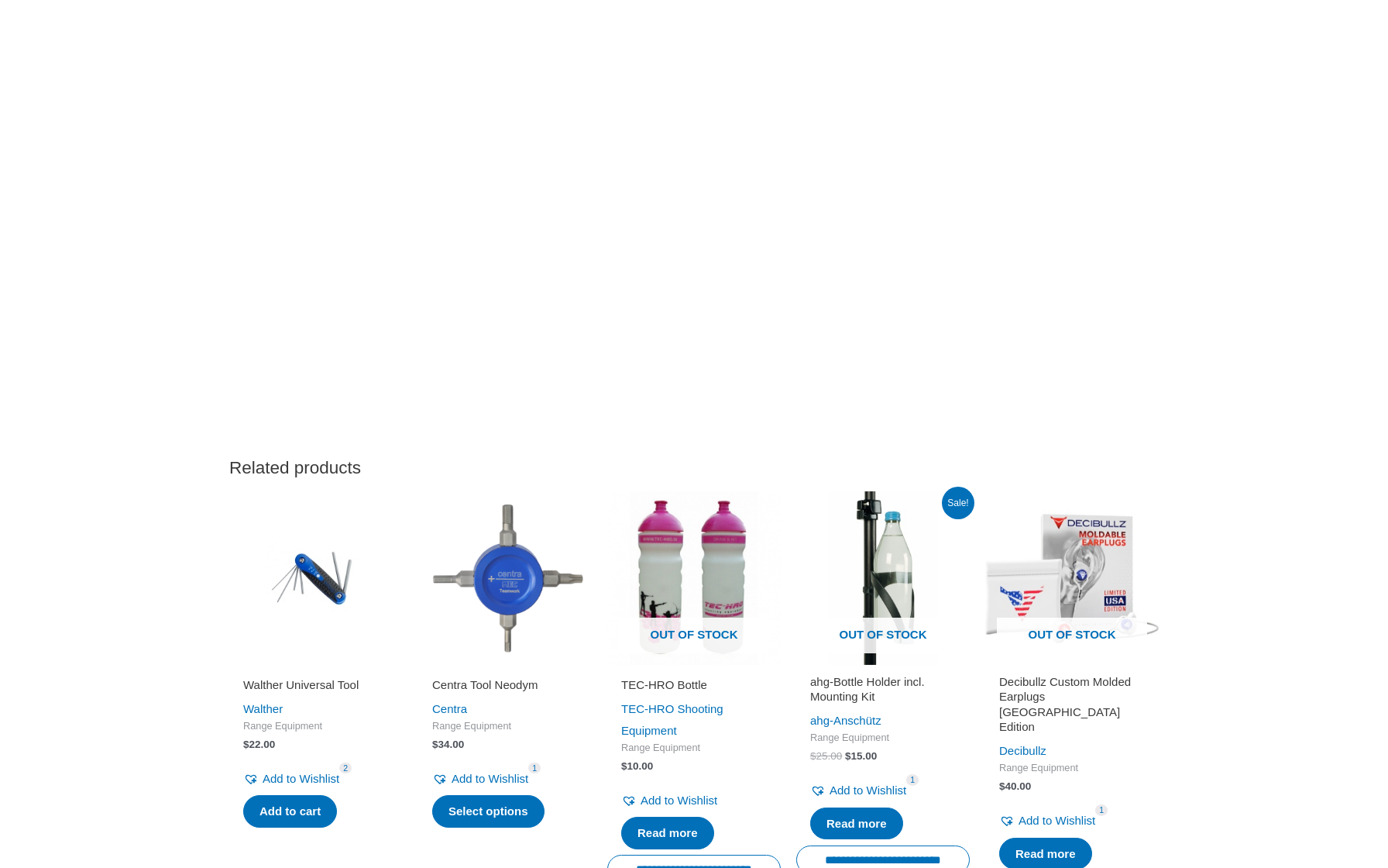
scroll to position [1683, 0]
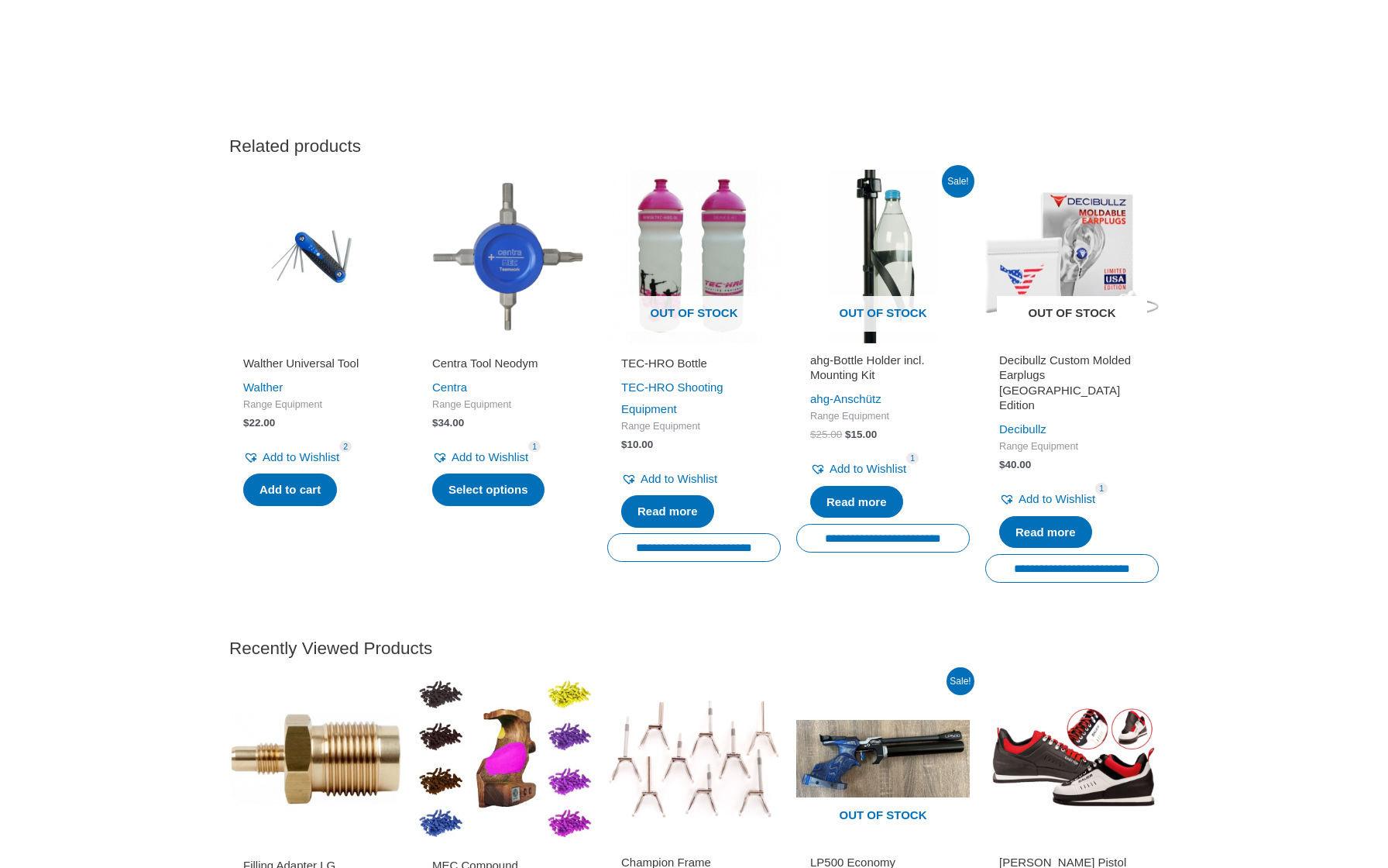
click at [1155, 294] on img at bounding box center [1072, 257] width 174 height 174
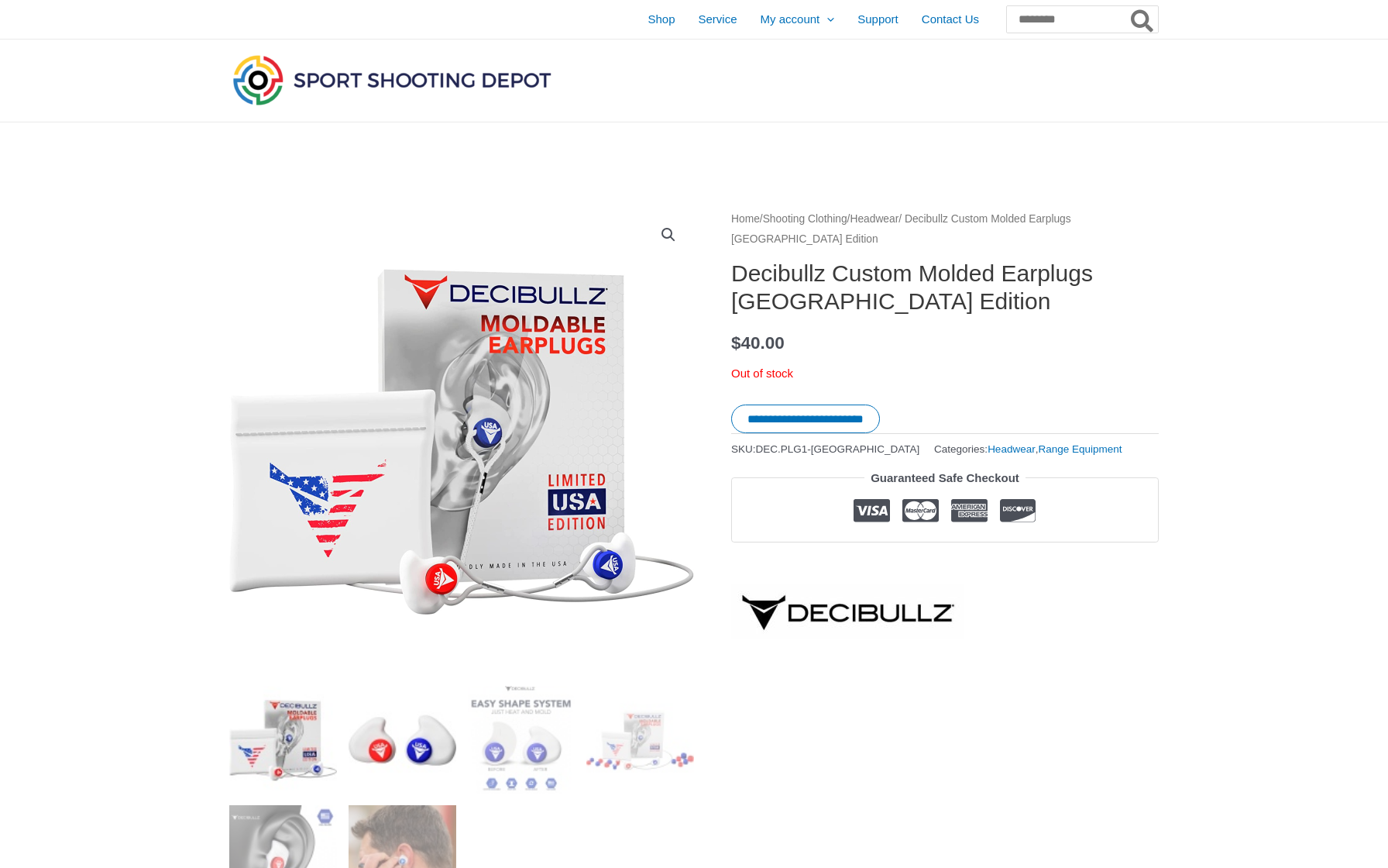
click at [370, 700] on img at bounding box center [403, 739] width 108 height 108
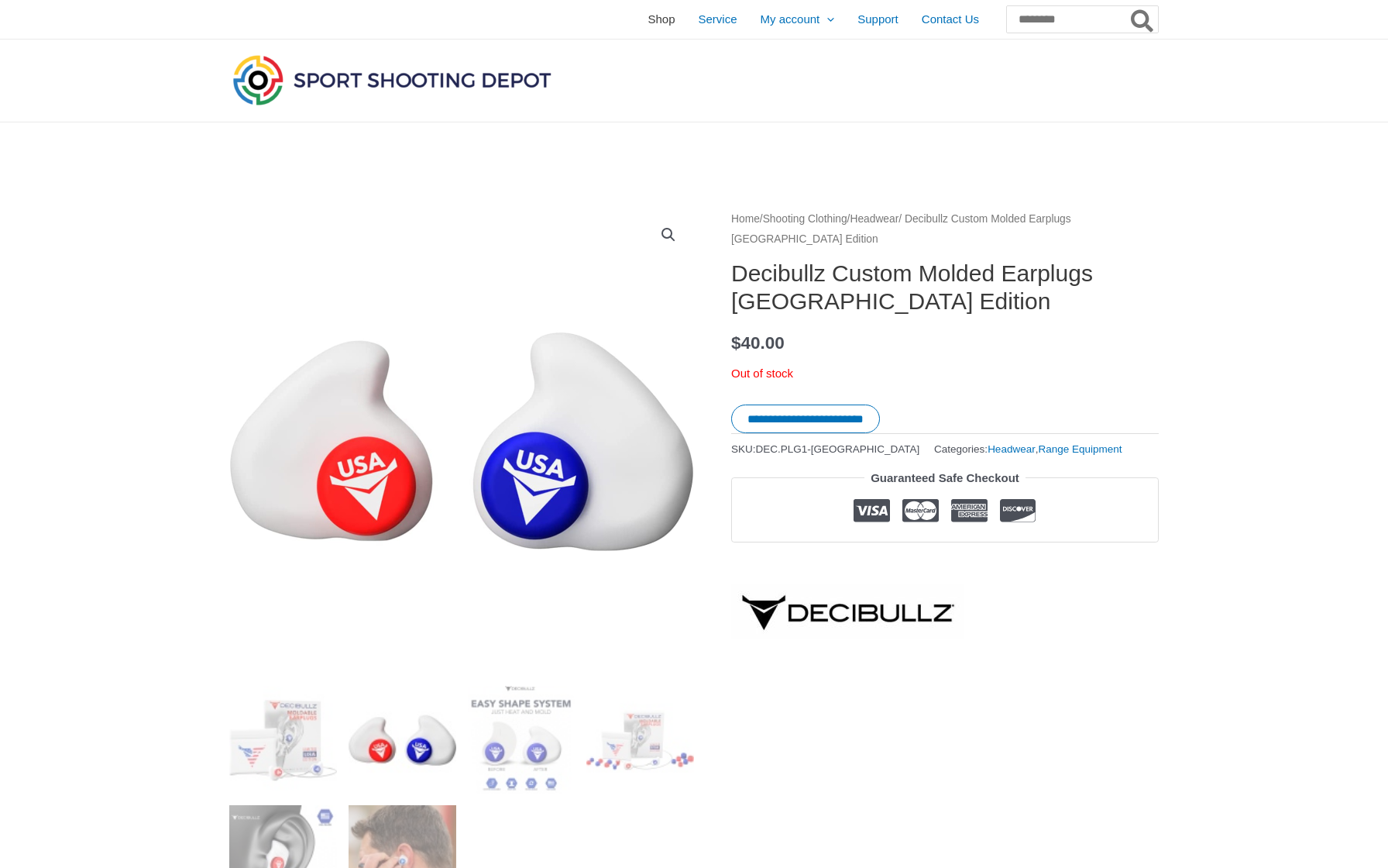
click at [648, 17] on span "Shop" at bounding box center [661, 19] width 27 height 39
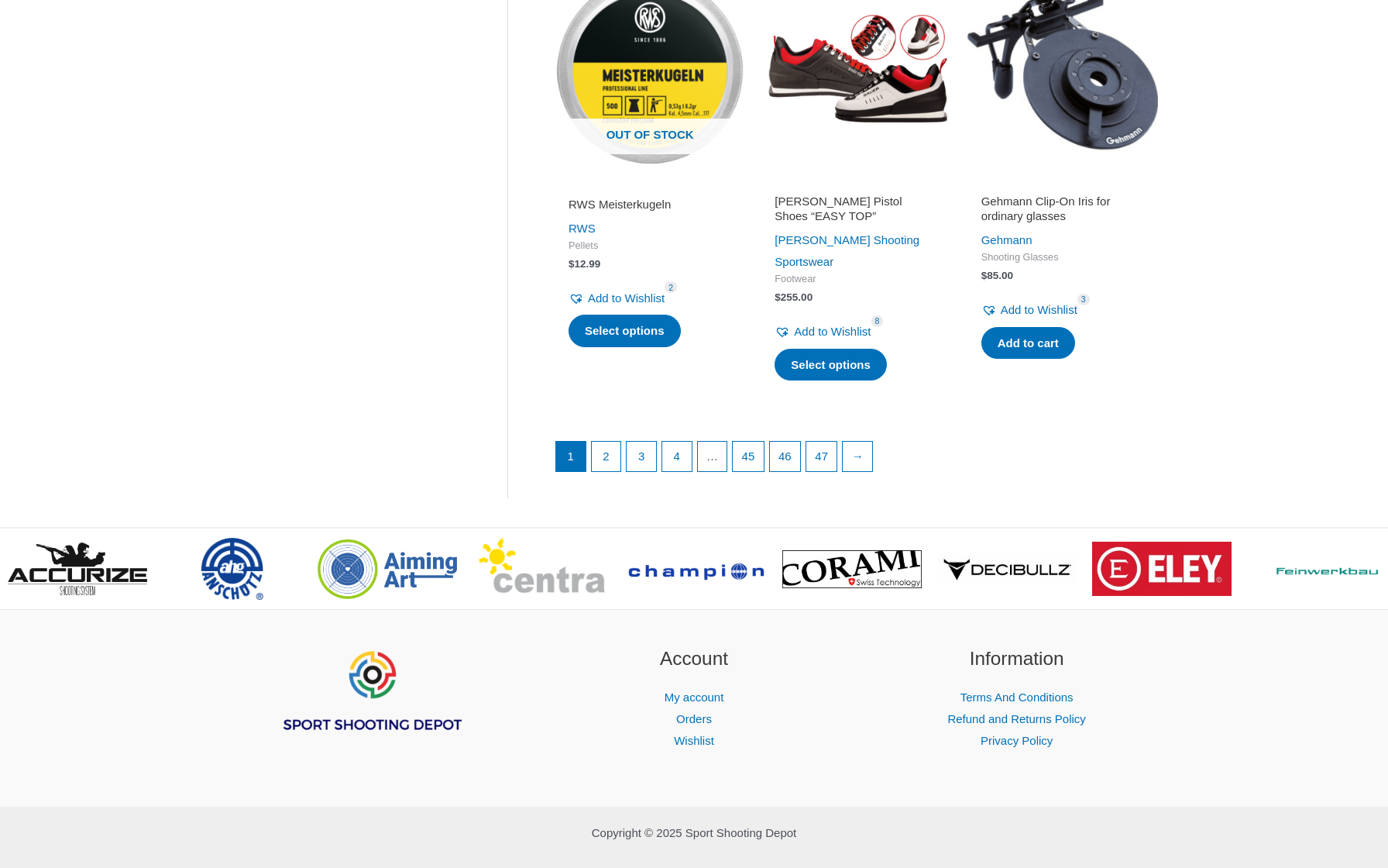
scroll to position [2043, 0]
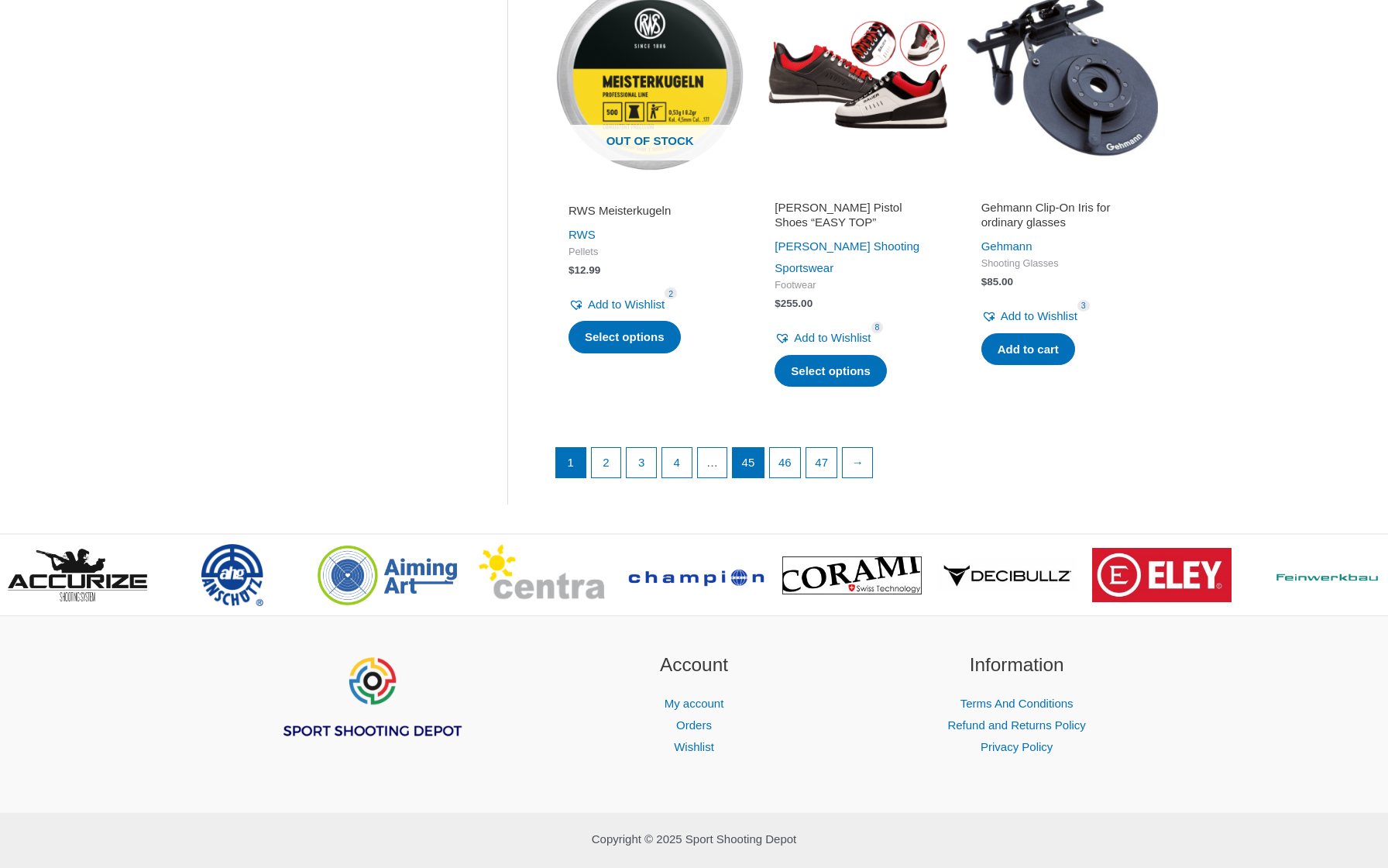
click at [747, 448] on link "45" at bounding box center [748, 463] width 30 height 30
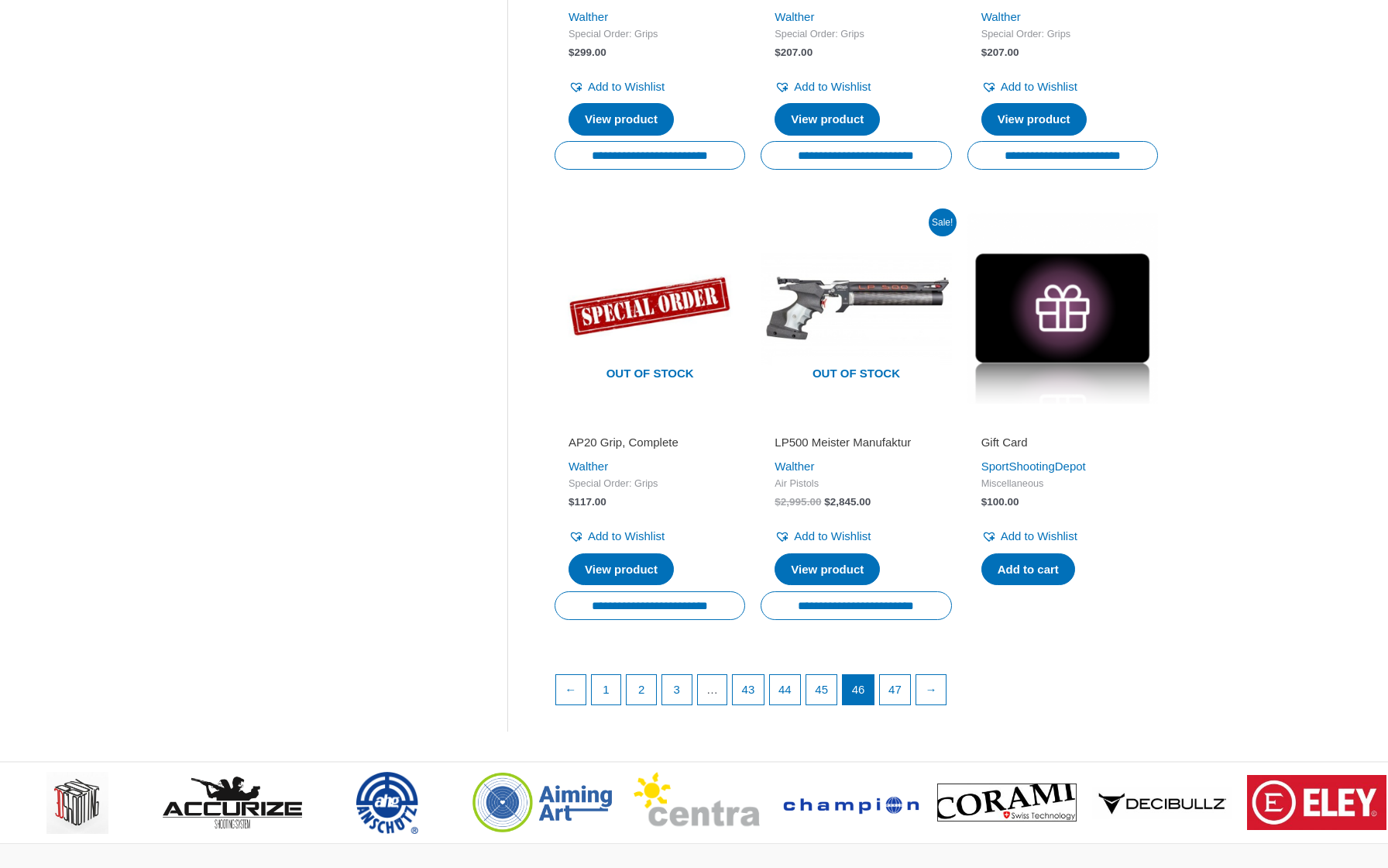
scroll to position [1912, 0]
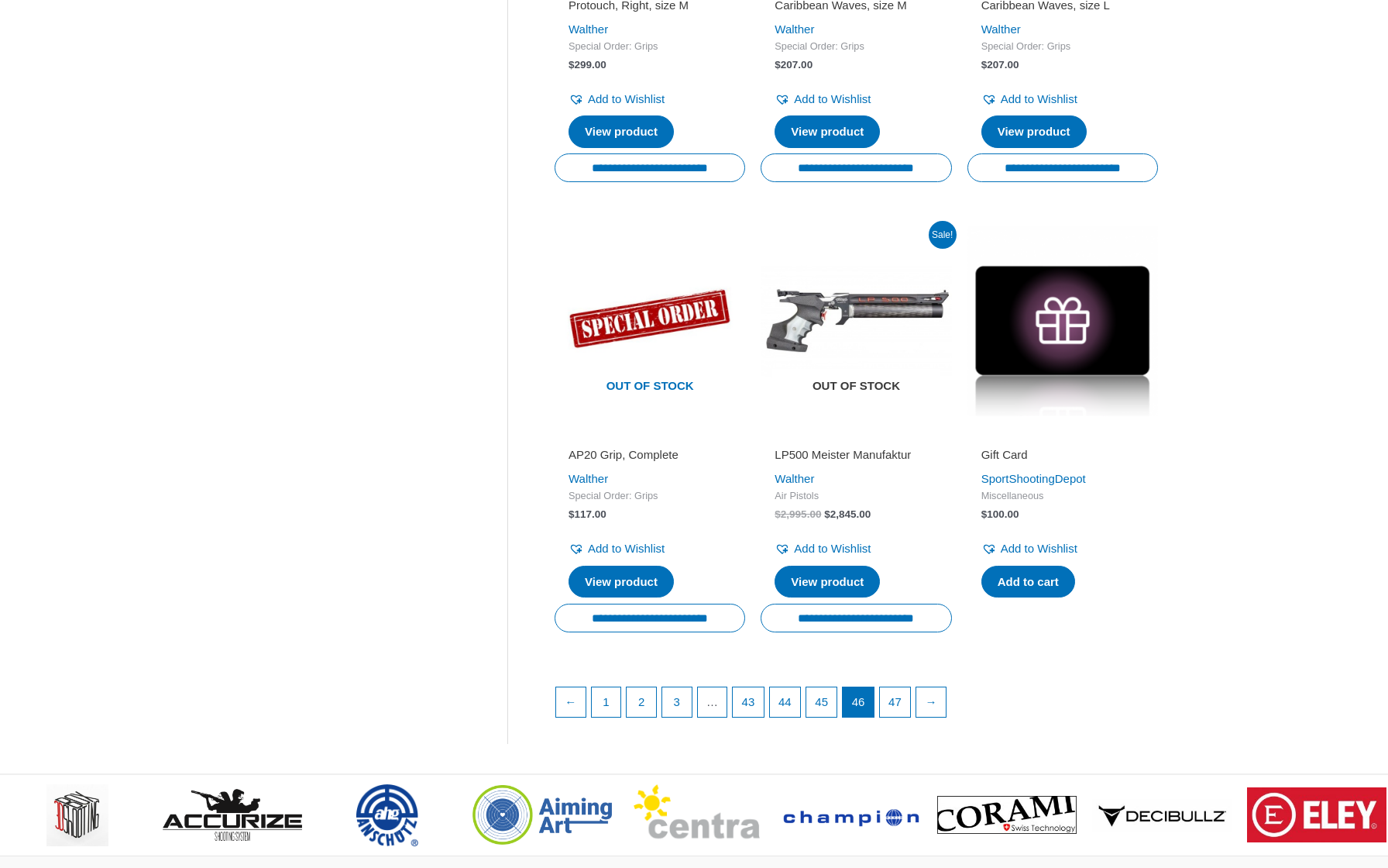
click at [827, 295] on img at bounding box center [856, 320] width 190 height 190
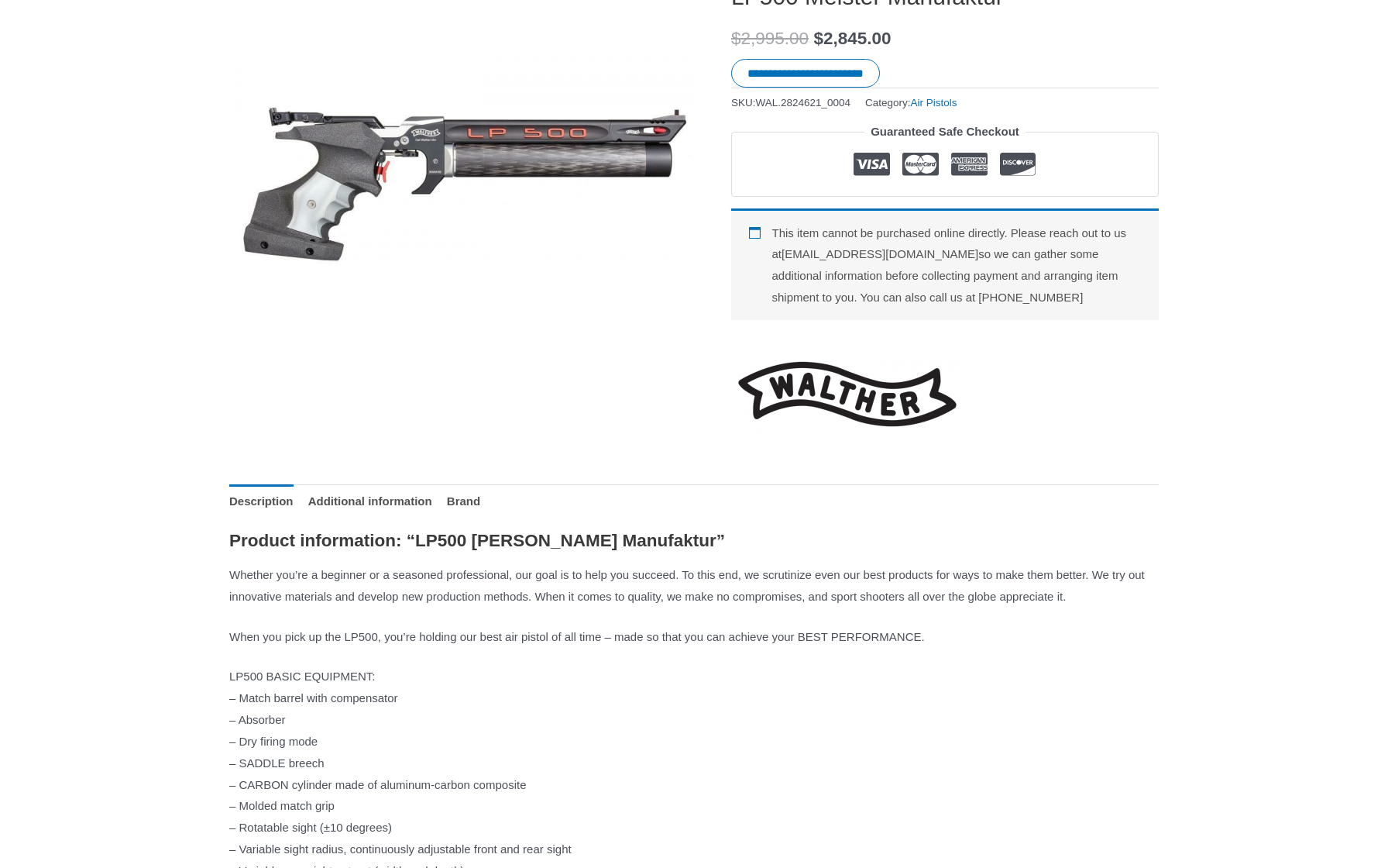
scroll to position [257, 0]
drag, startPoint x: 229, startPoint y: 581, endPoint x: 280, endPoint y: 589, distance: 51.6
copy p "Whether"
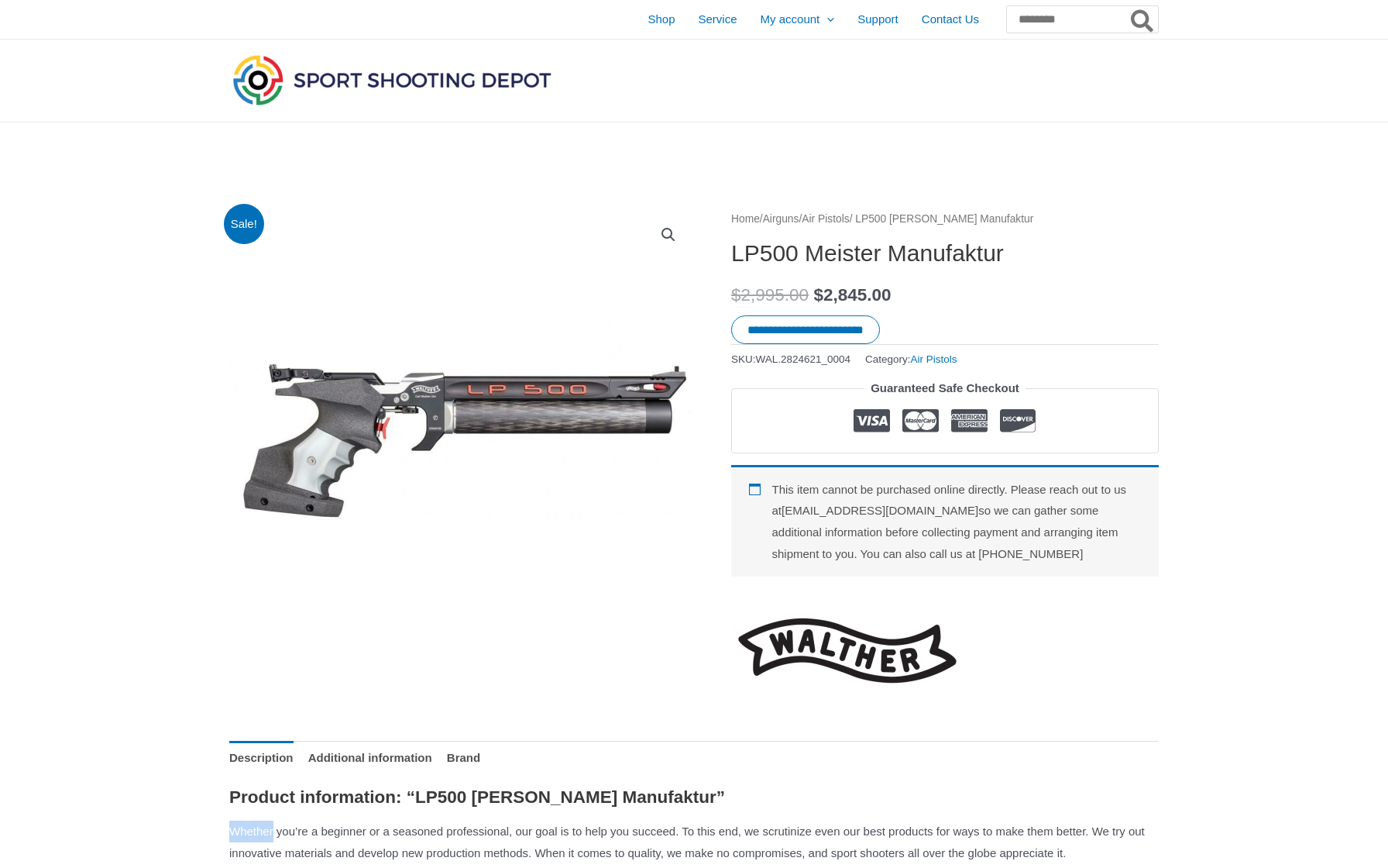
scroll to position [0, 0]
click at [1012, 11] on input "Search for:" at bounding box center [1081, 19] width 152 height 28
paste input "*******"
type input "*******"
click at [1143, 19] on button "Search" at bounding box center [1143, 19] width 30 height 28
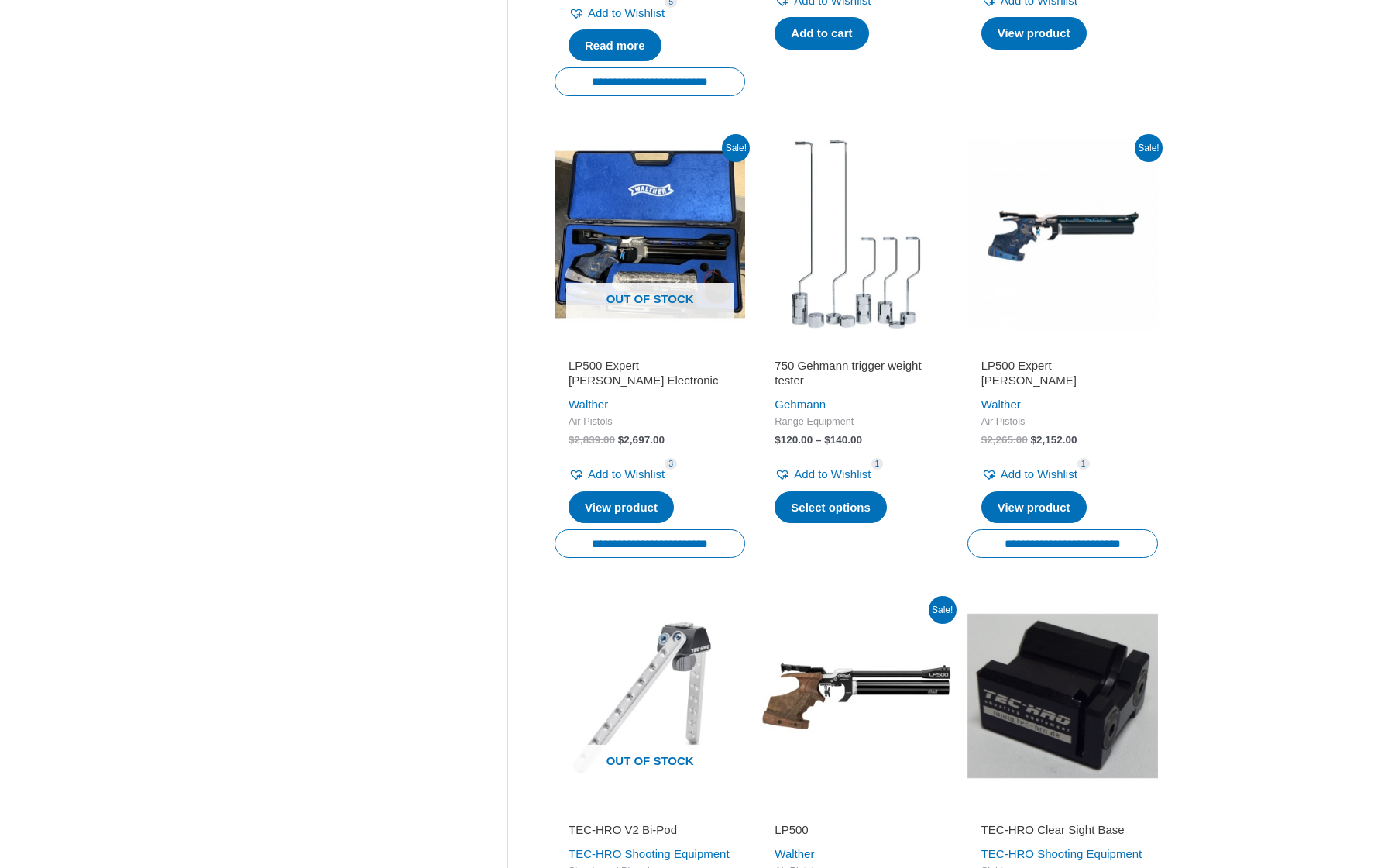
scroll to position [1070, 0]
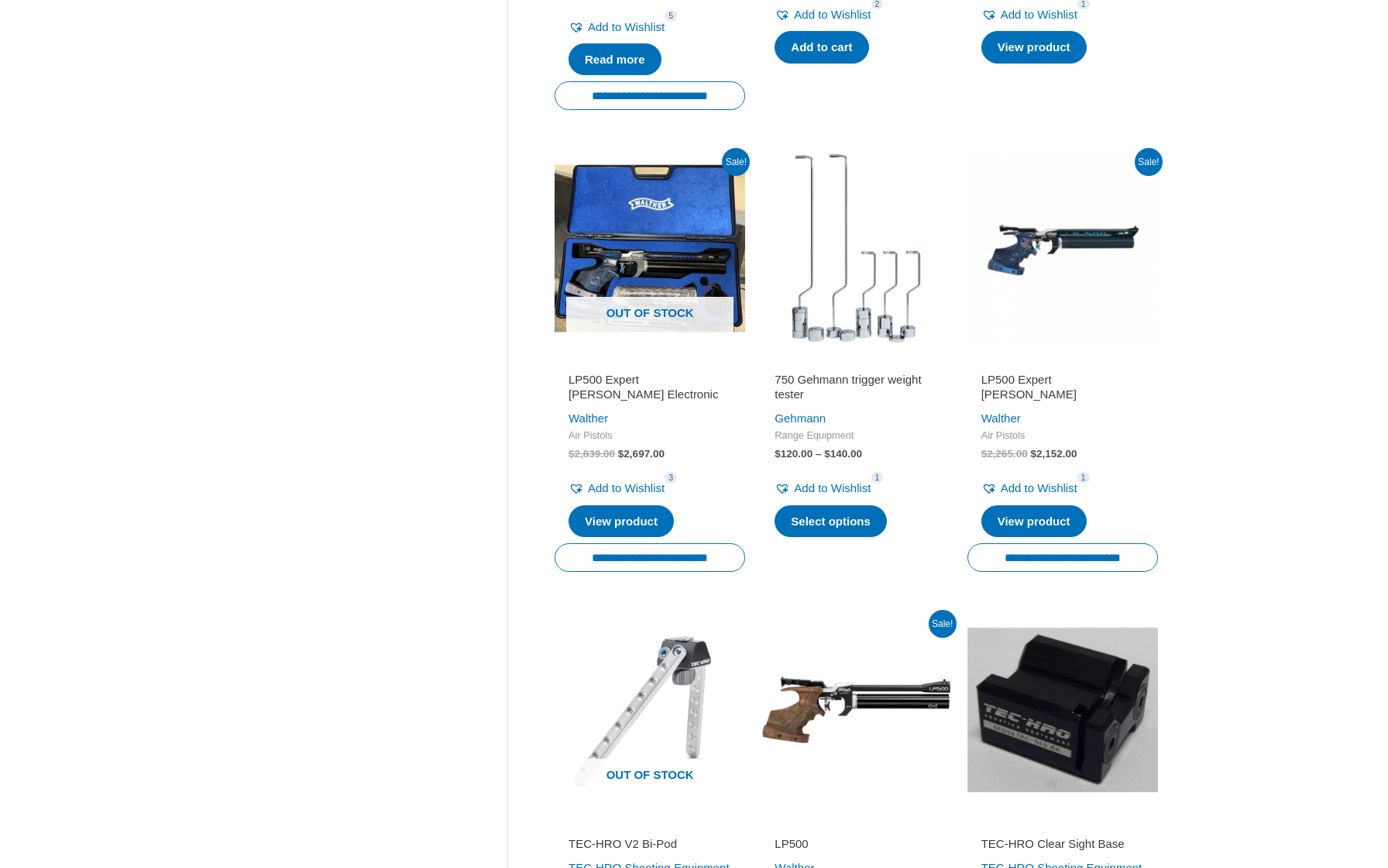
click at [850, 244] on img at bounding box center [856, 247] width 190 height 190
